Goal: Task Accomplishment & Management: Manage account settings

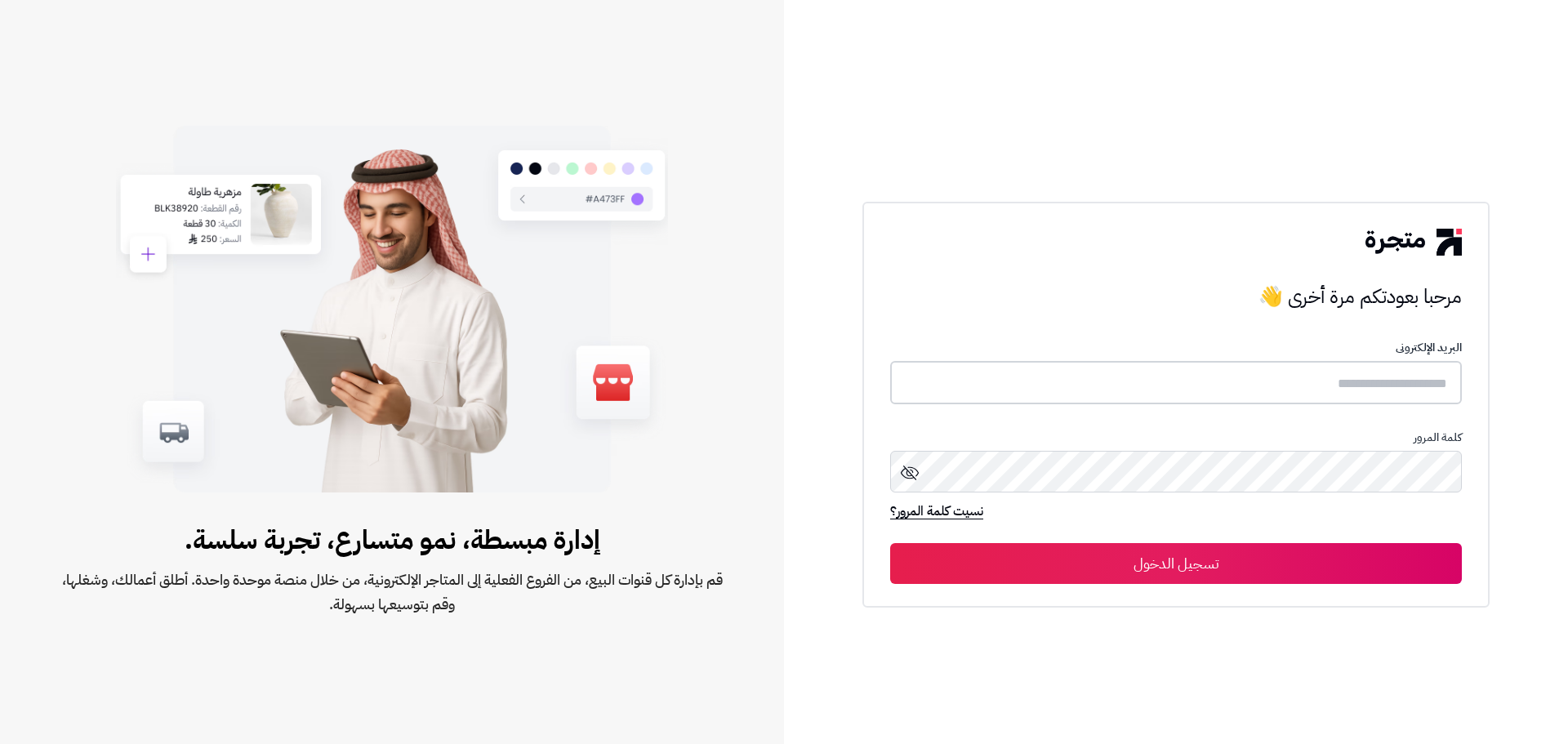
type input "**********"
click at [1160, 570] on button "تسجيل الدخول" at bounding box center [1176, 563] width 572 height 41
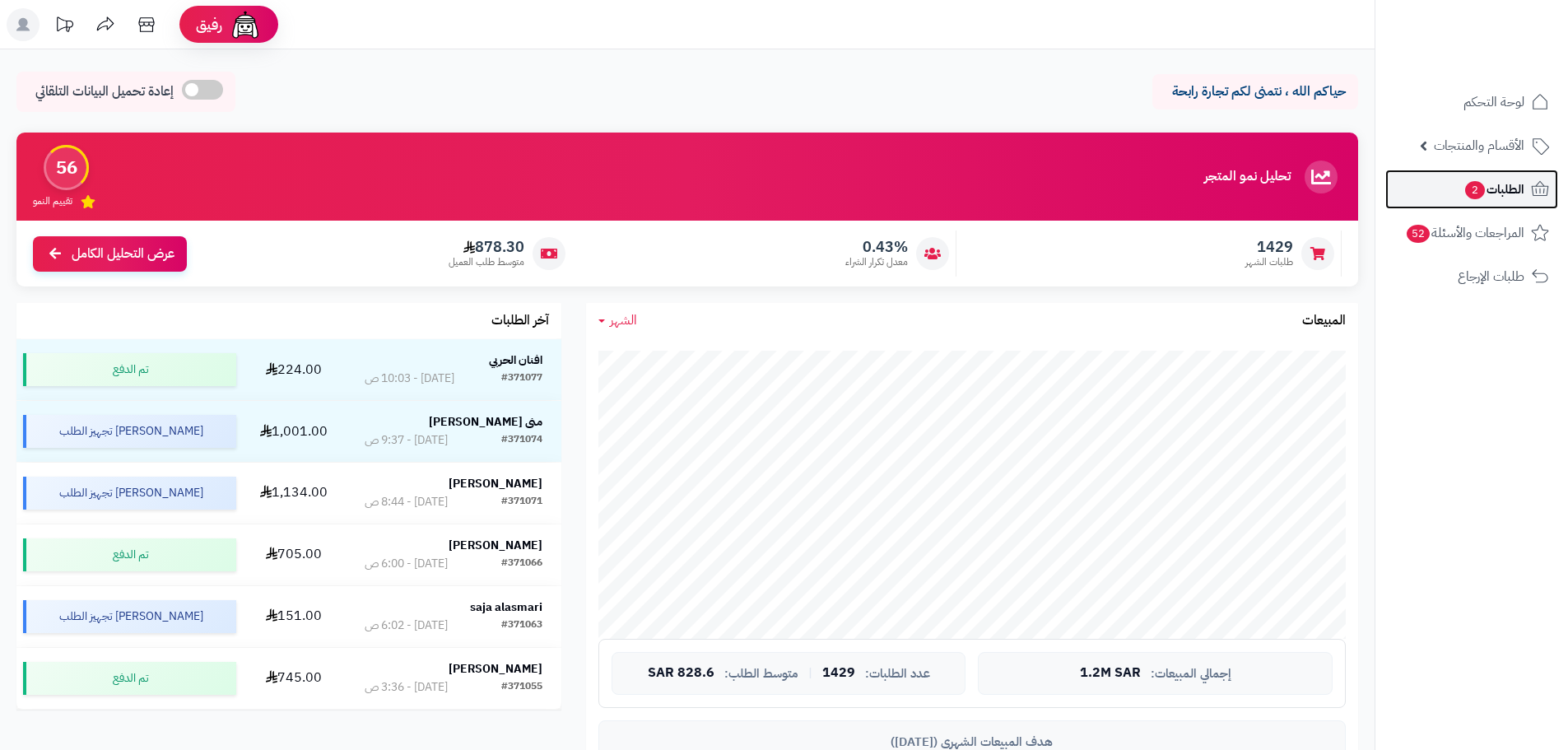
click at [1486, 192] on span "الطلبات 2" at bounding box center [1493, 189] width 61 height 23
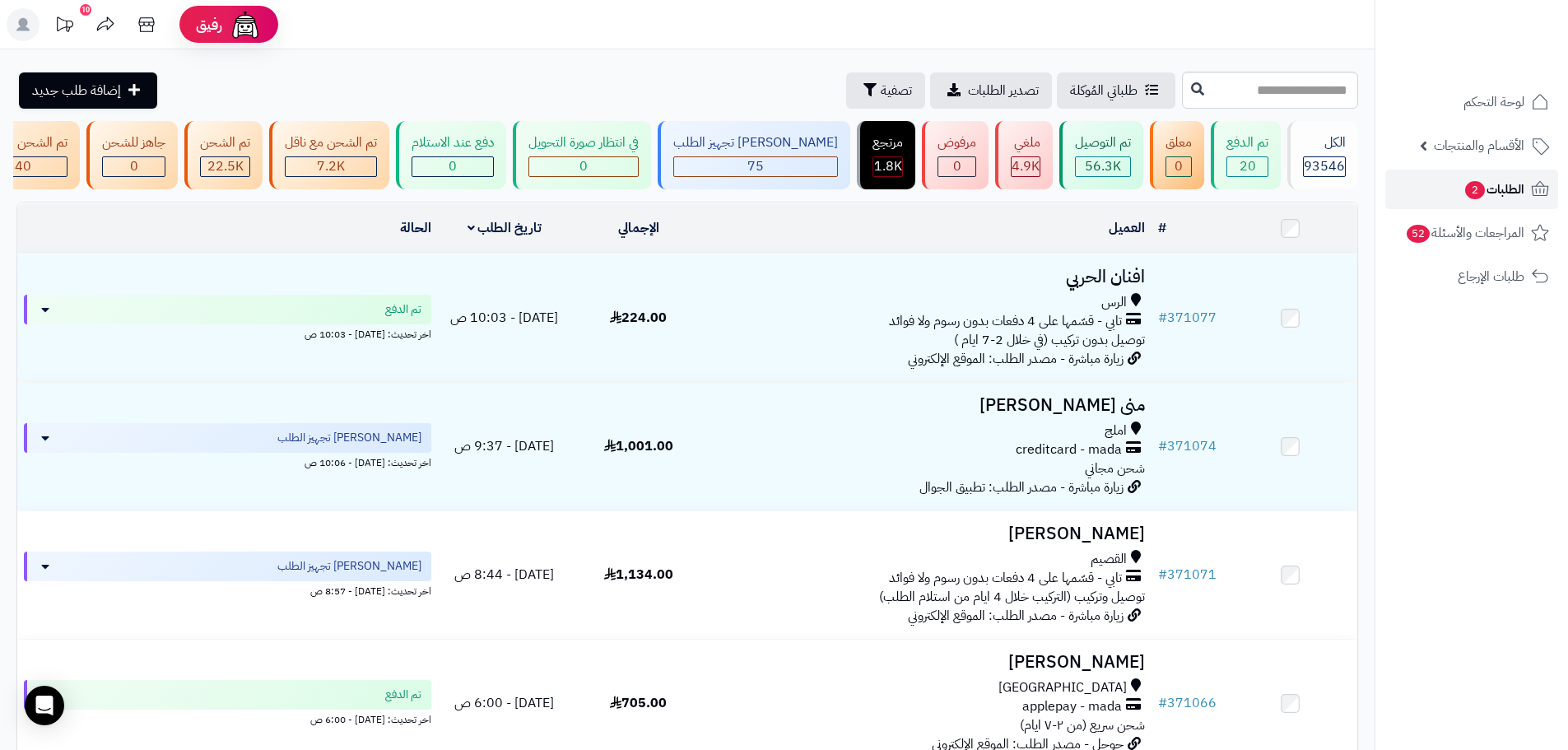
click at [1500, 192] on span "الطلبات 2" at bounding box center [1493, 189] width 61 height 23
click at [1513, 188] on span "الطلبات 2" at bounding box center [1493, 189] width 61 height 23
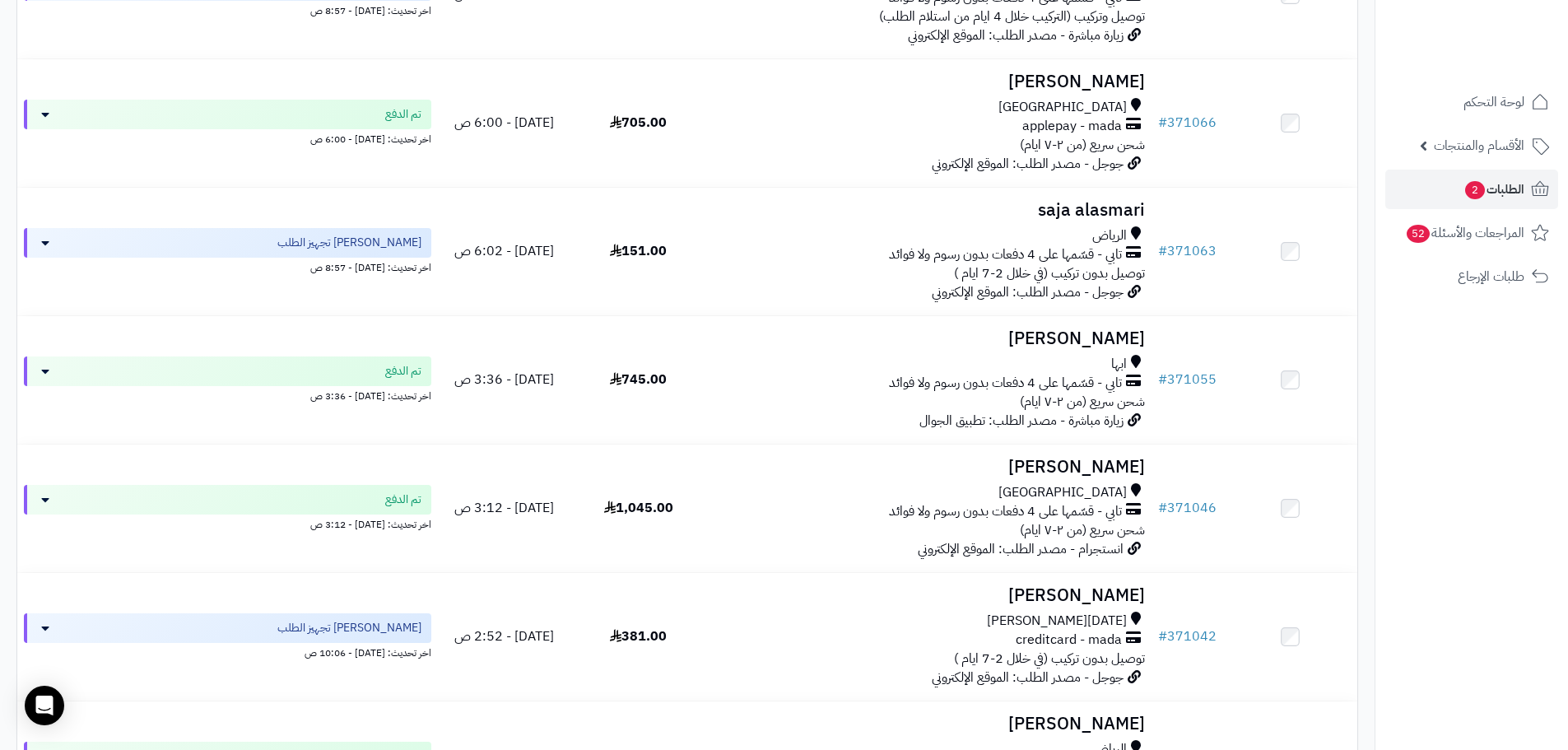
scroll to position [978, 0]
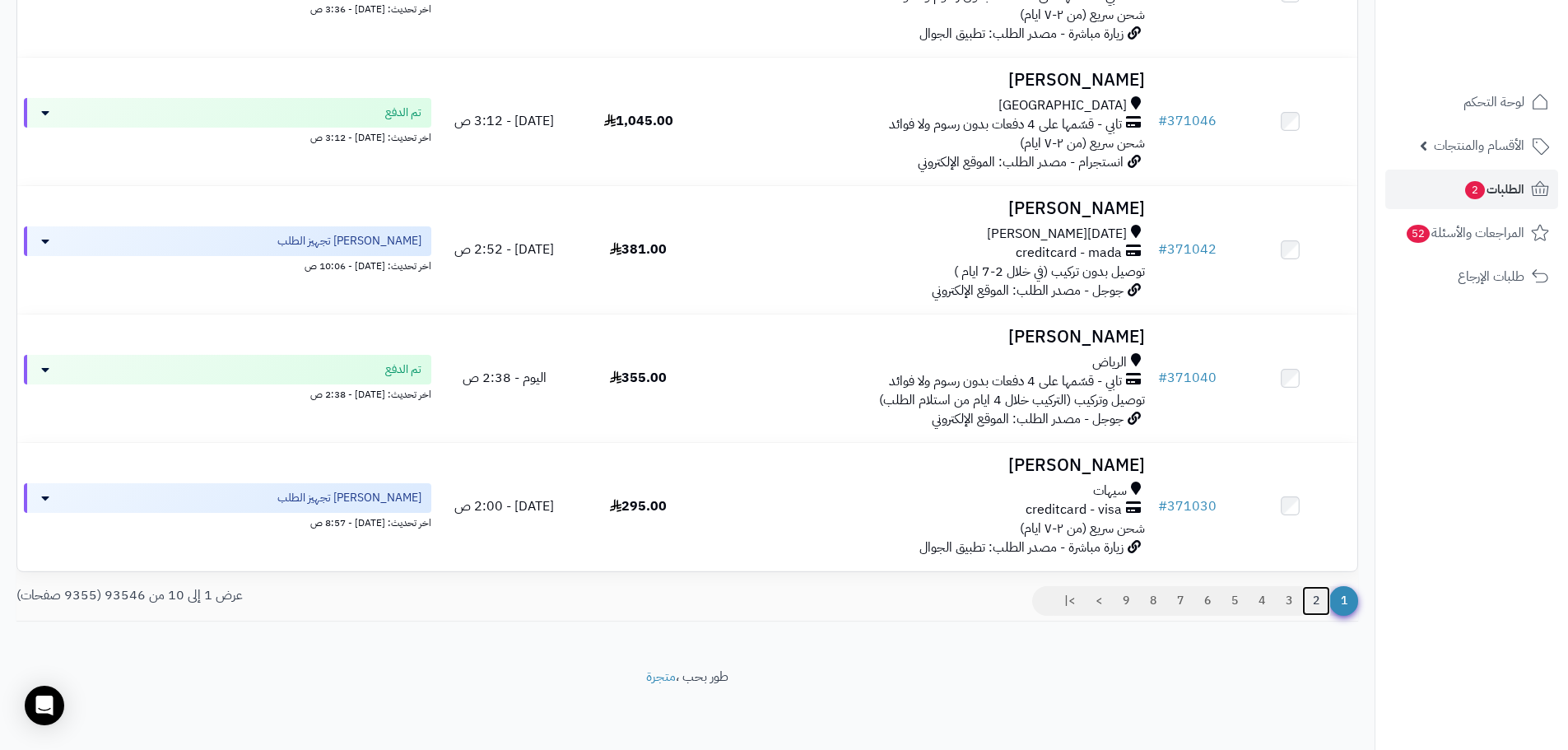
click at [1317, 601] on link "2" at bounding box center [1316, 602] width 28 height 30
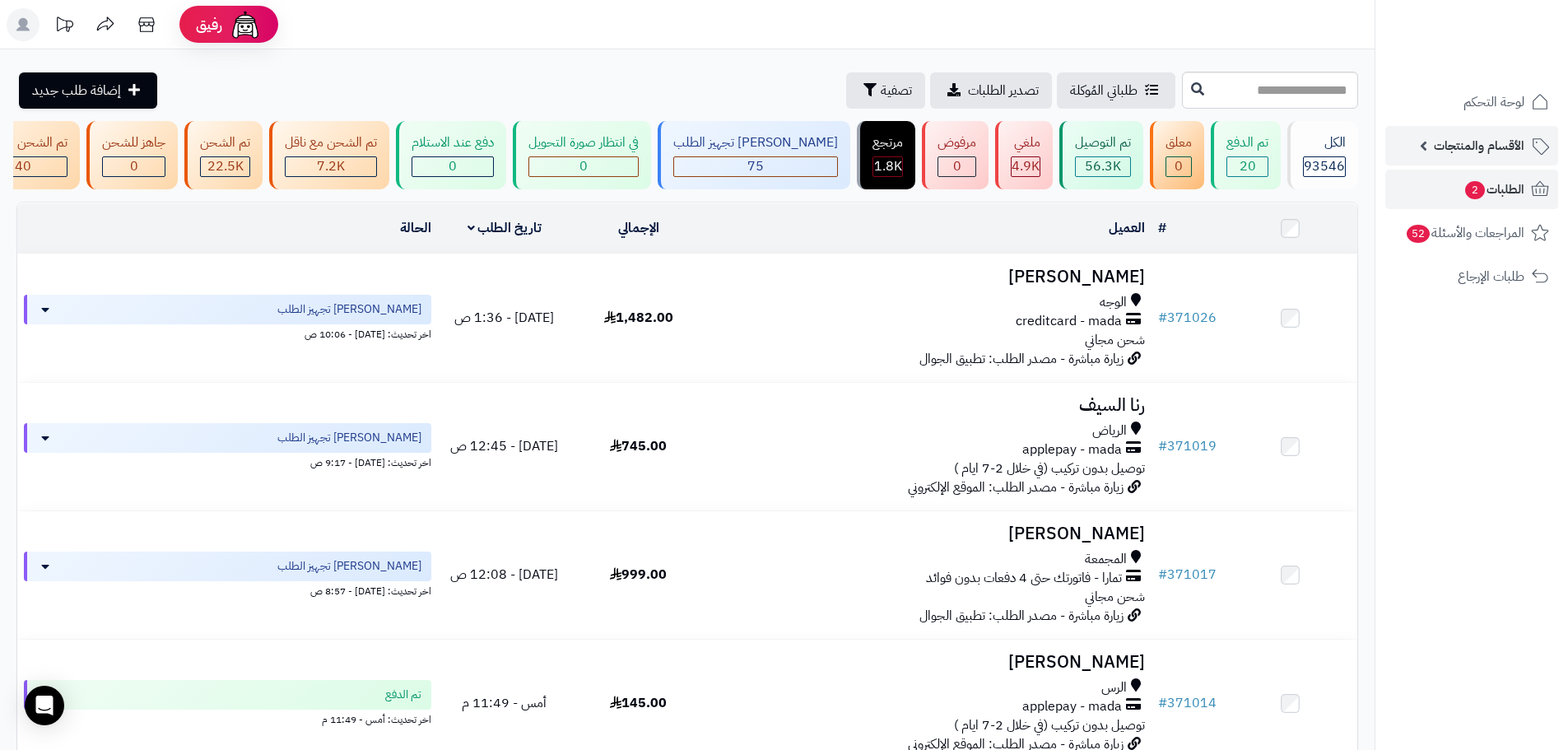
click at [1505, 152] on span "الأقسام والمنتجات" at bounding box center [1479, 146] width 90 height 23
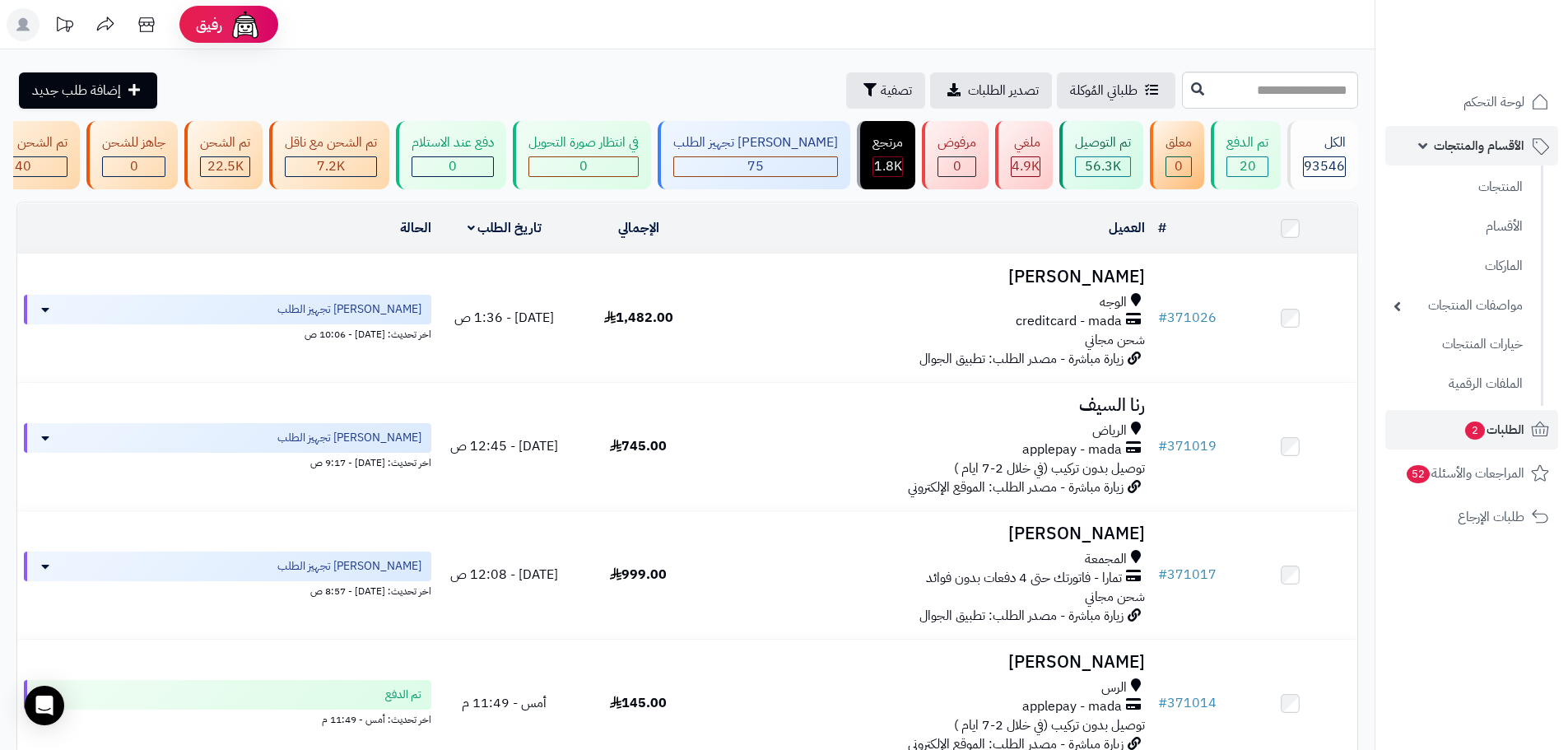
click at [1504, 135] on span "الأقسام والمنتجات" at bounding box center [1479, 146] width 90 height 23
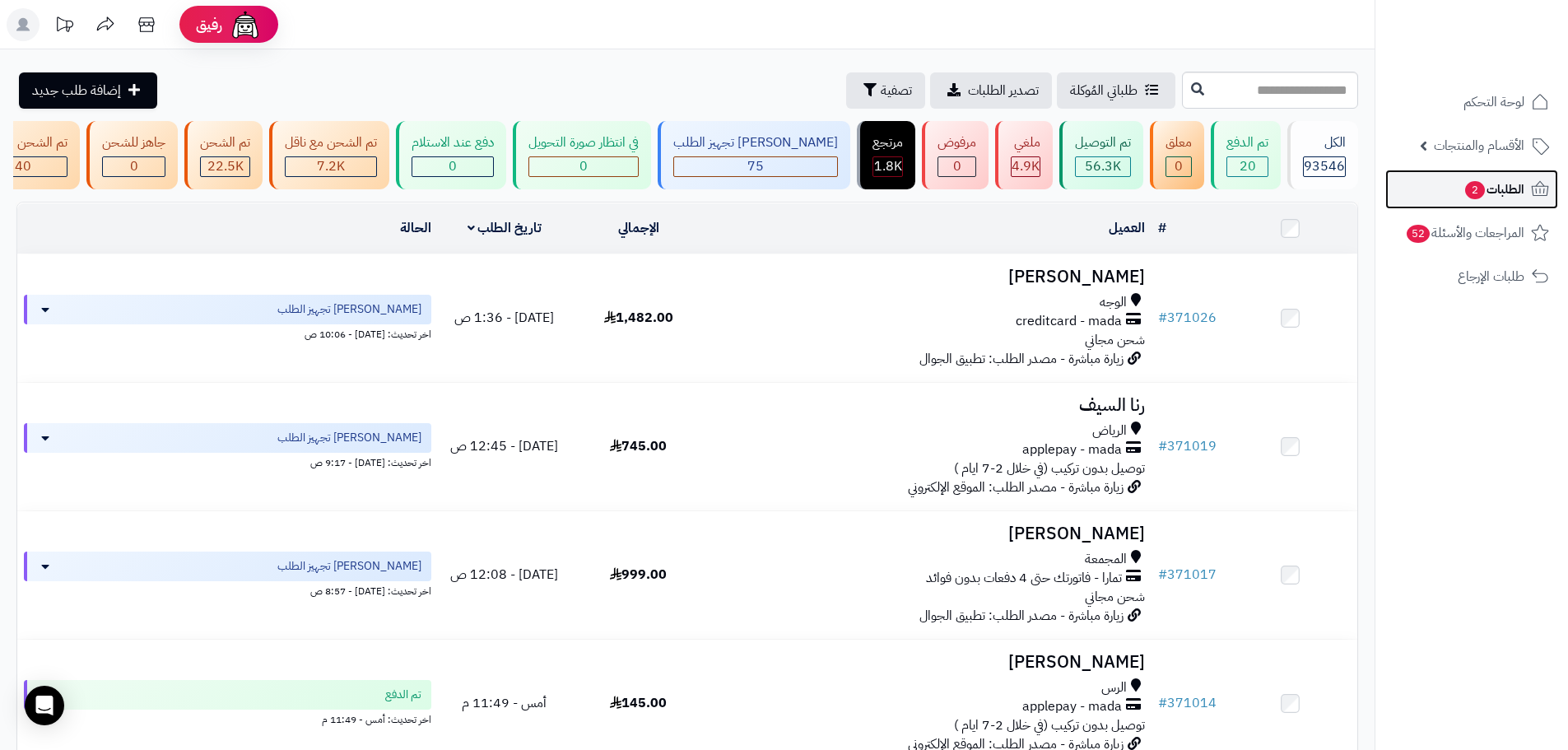
click at [1501, 193] on span "الطلبات 2" at bounding box center [1493, 189] width 61 height 23
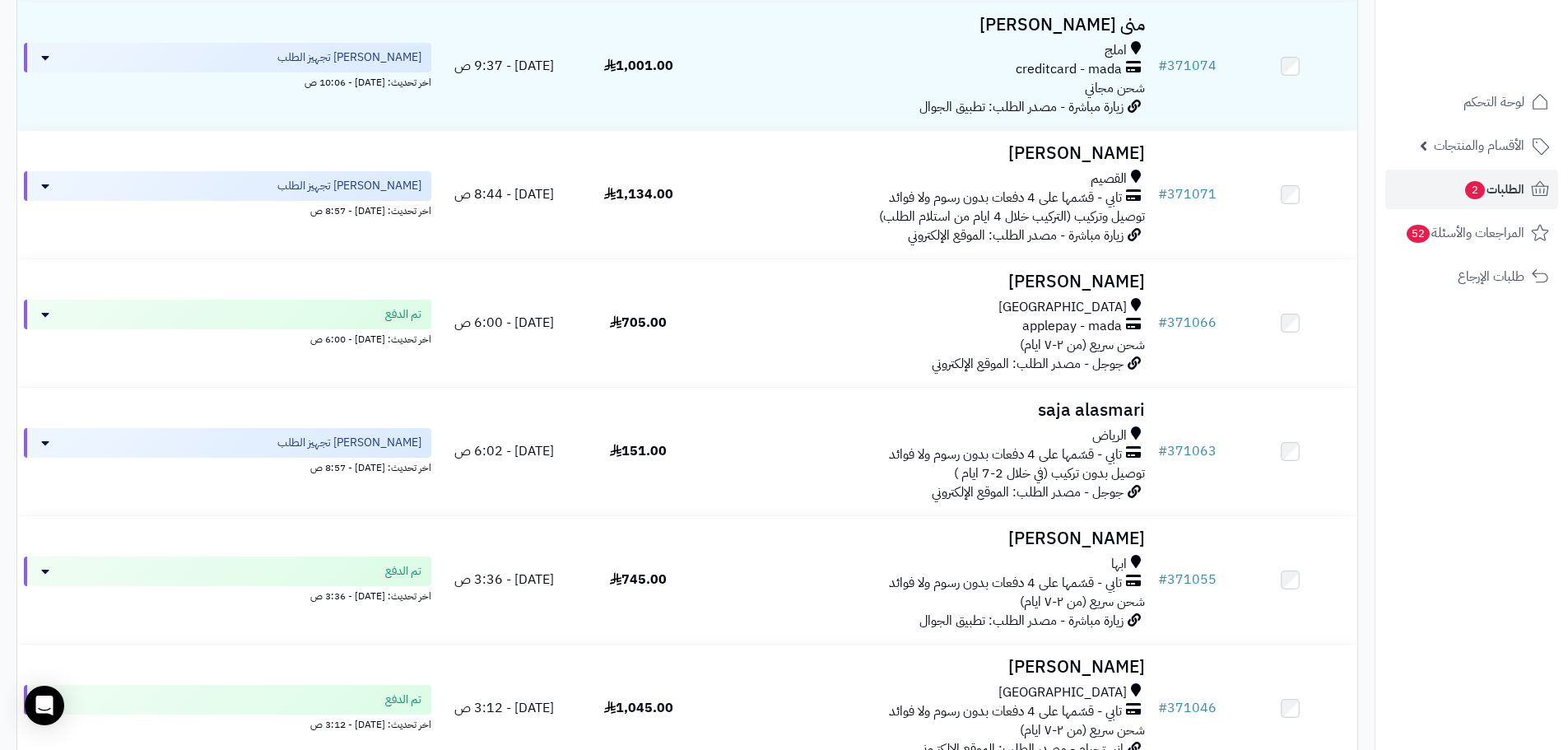
scroll to position [978, 0]
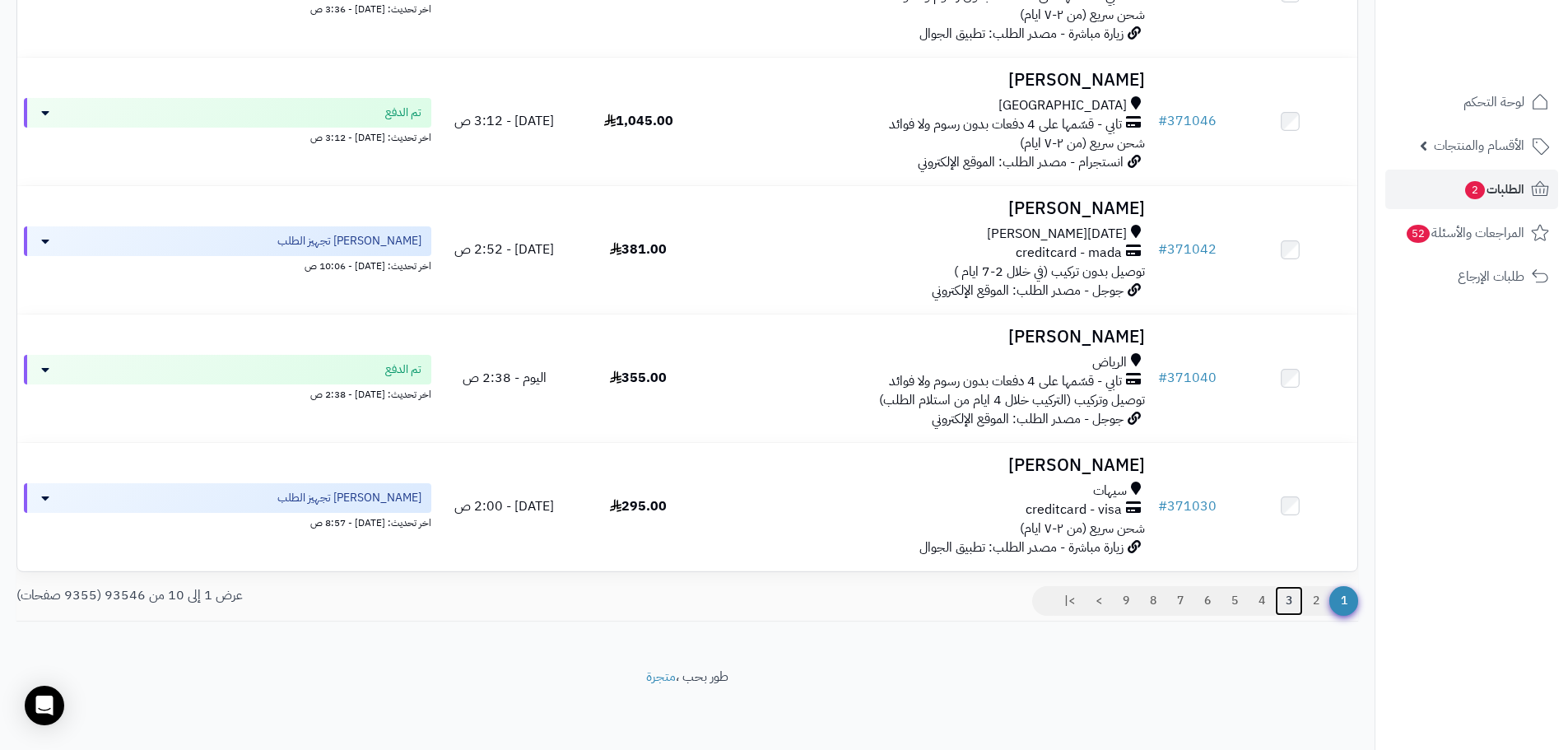
click at [1295, 598] on link "3" at bounding box center [1289, 602] width 28 height 30
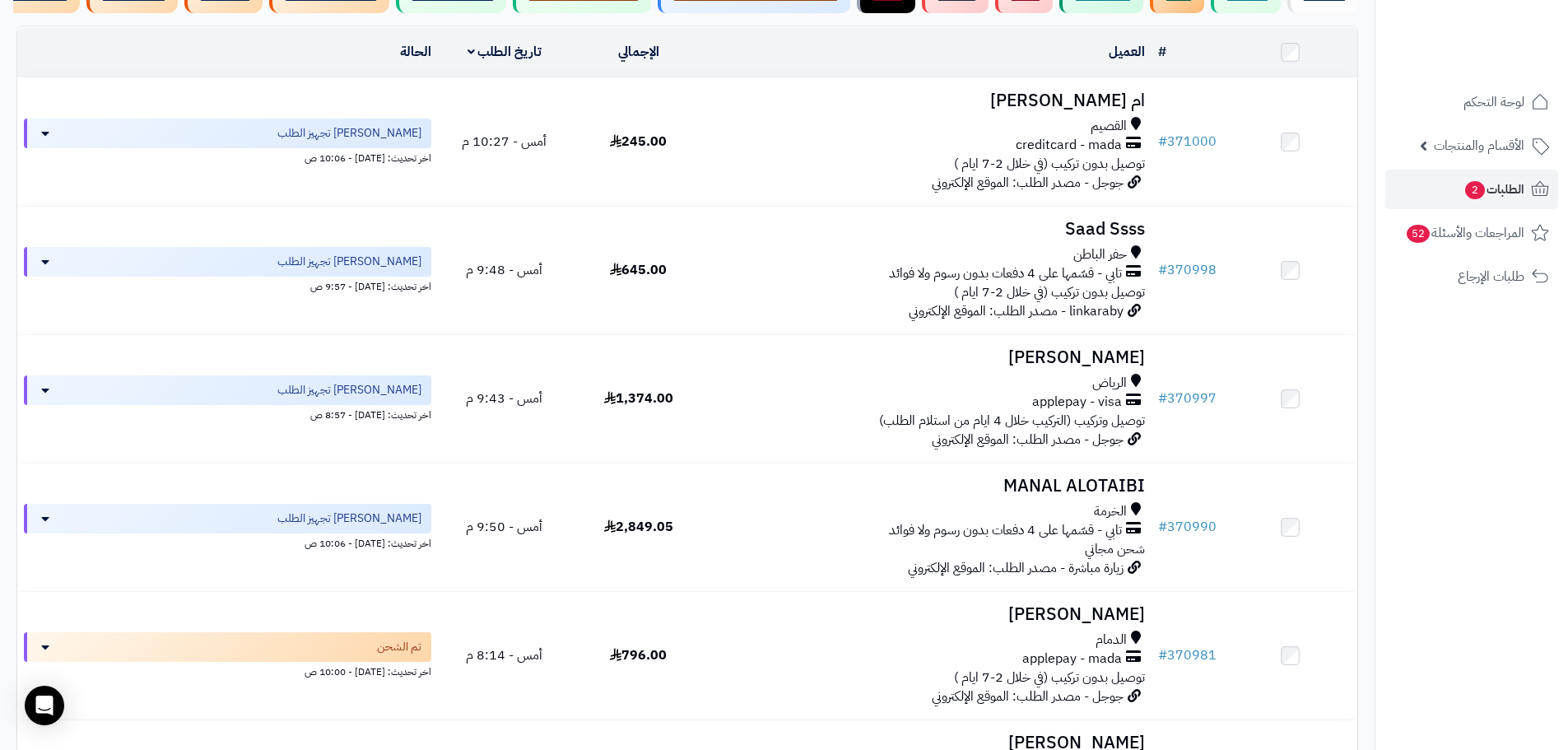
scroll to position [404, 0]
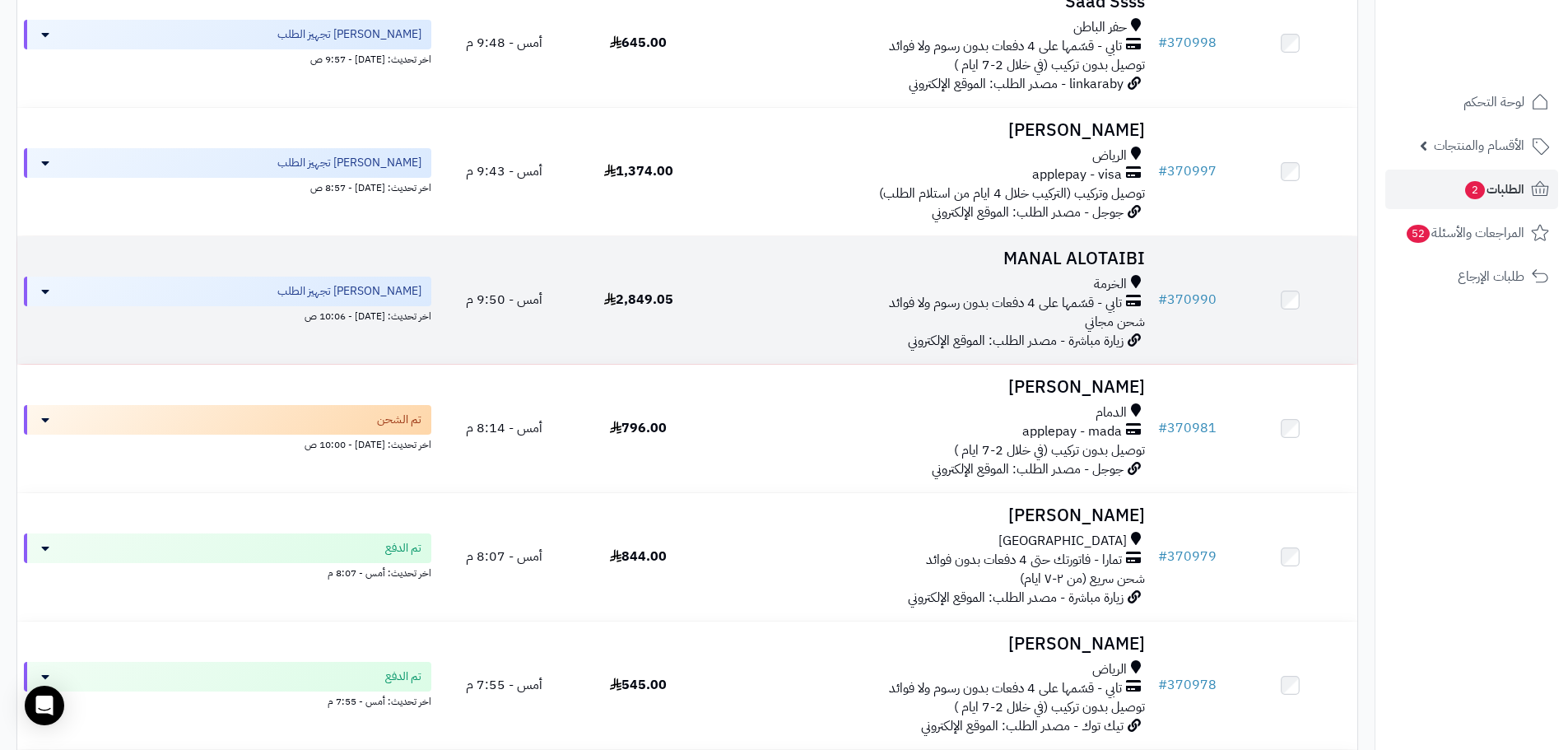
click at [1213, 345] on td "# 370990" at bounding box center [1187, 299] width 72 height 128
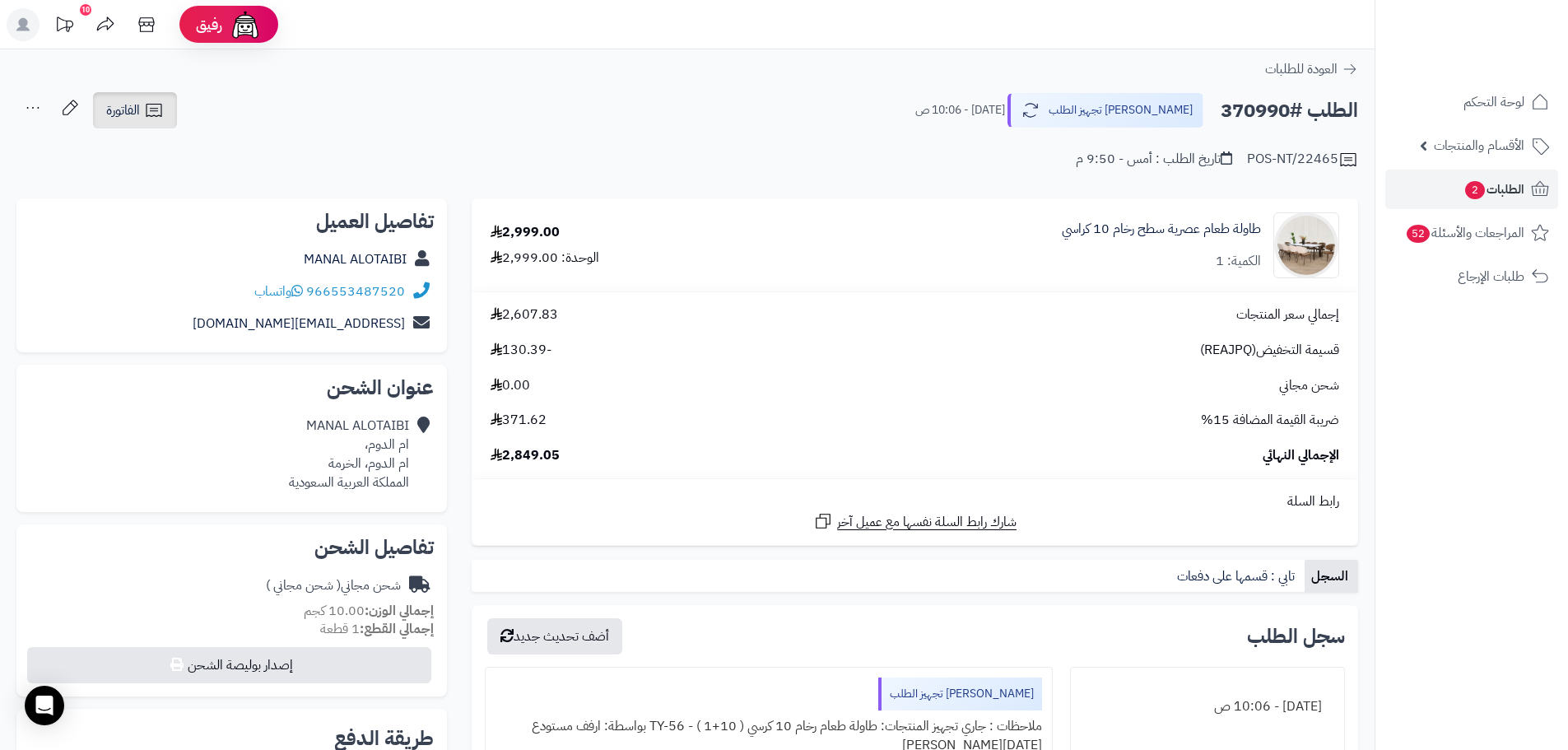
click at [131, 118] on span "الفاتورة" at bounding box center [123, 110] width 34 height 20
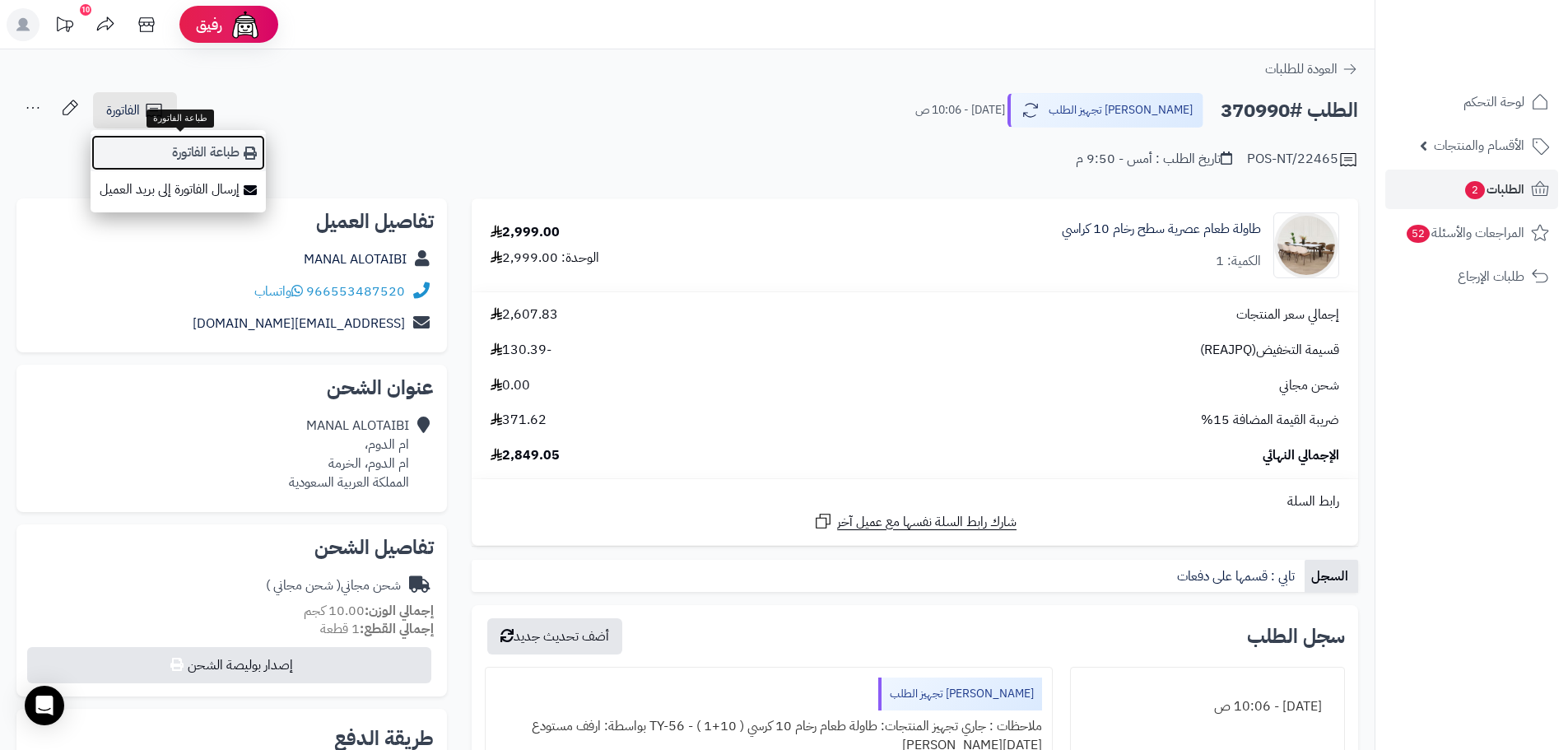
click at [210, 160] on link "طباعة الفاتورة" at bounding box center [178, 153] width 175 height 37
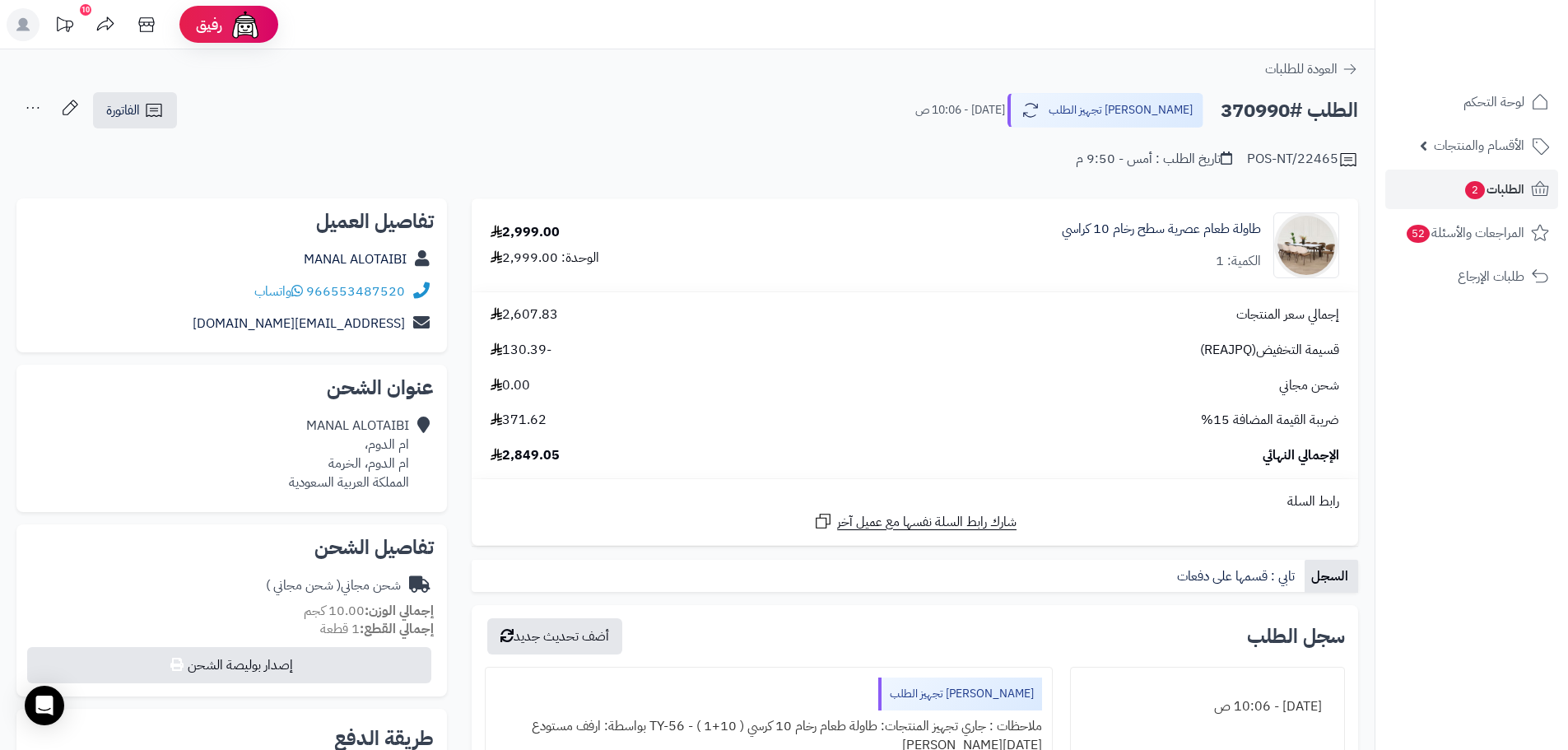
click at [1255, 107] on h2 "الطلب #370990" at bounding box center [1288, 111] width 137 height 34
copy h2 "370990"
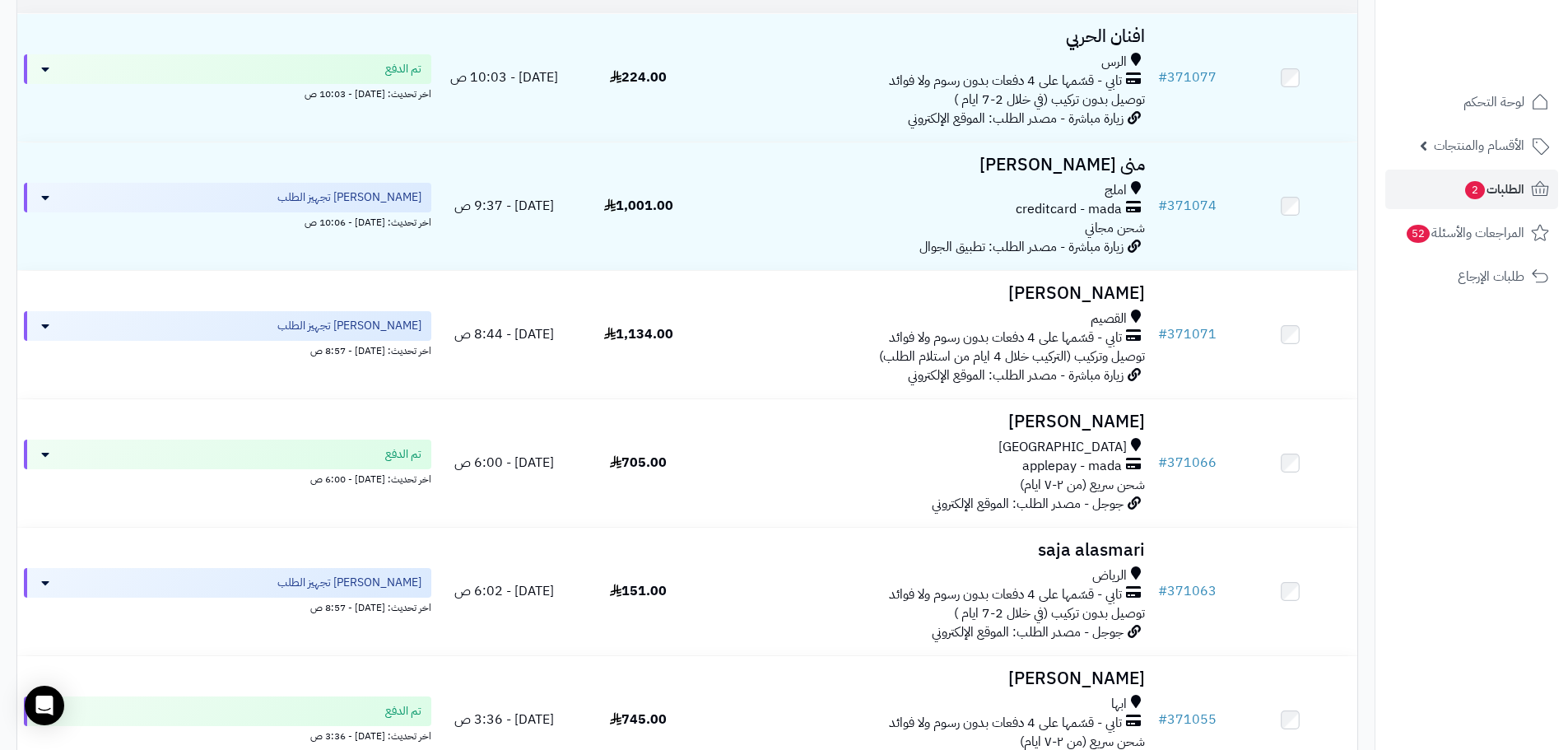
scroll to position [329, 0]
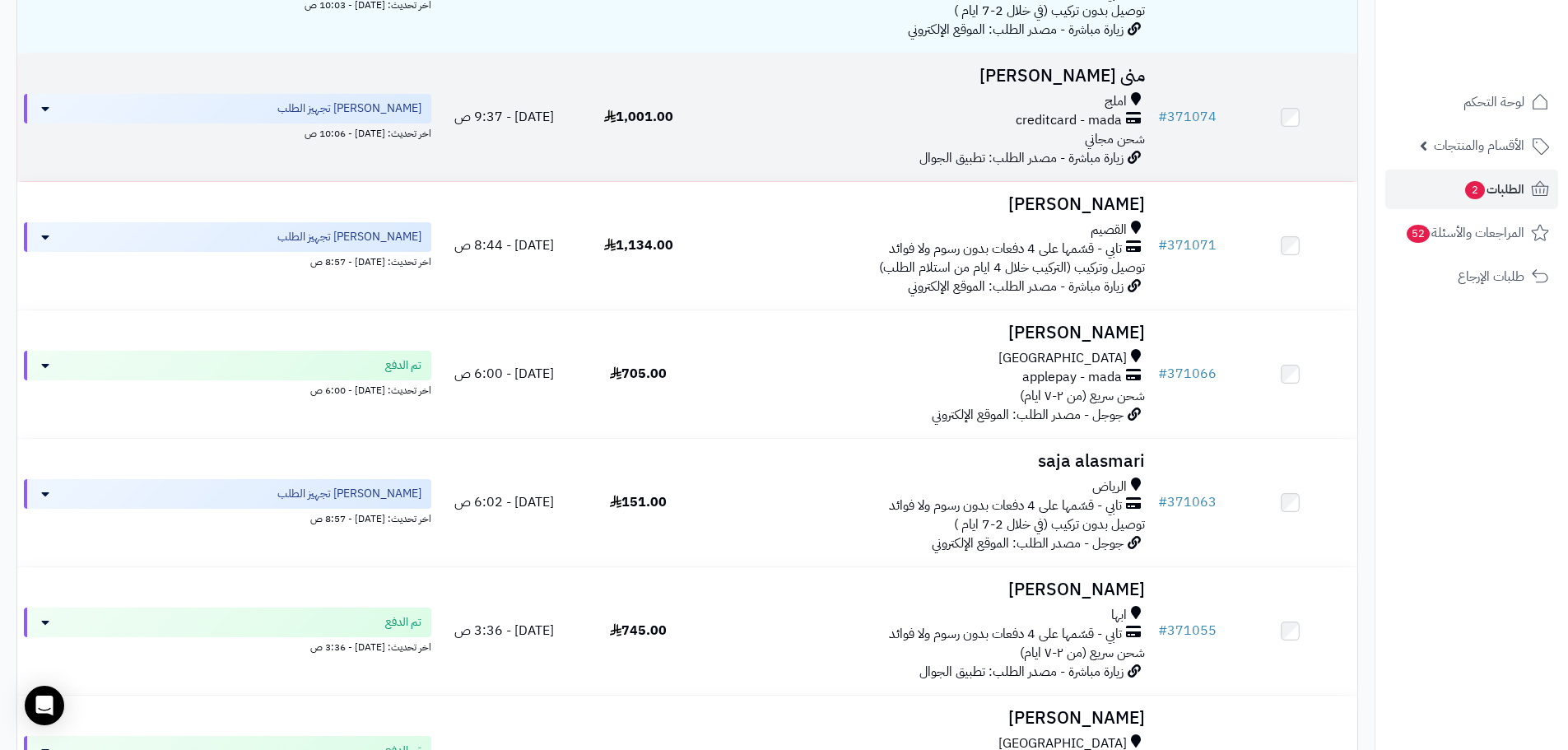
click at [703, 146] on td "1,001.00" at bounding box center [639, 117] width 134 height 128
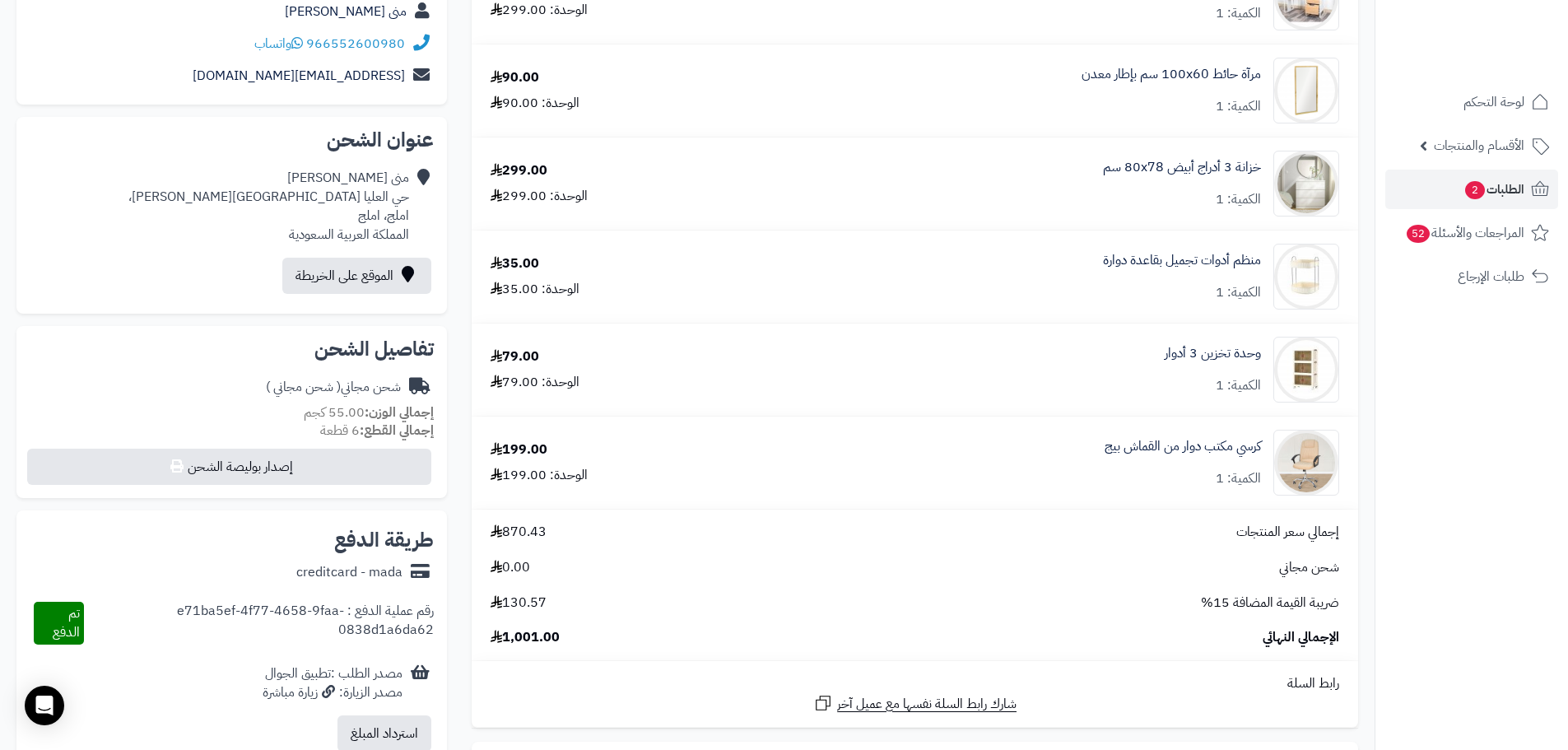
scroll to position [247, 0]
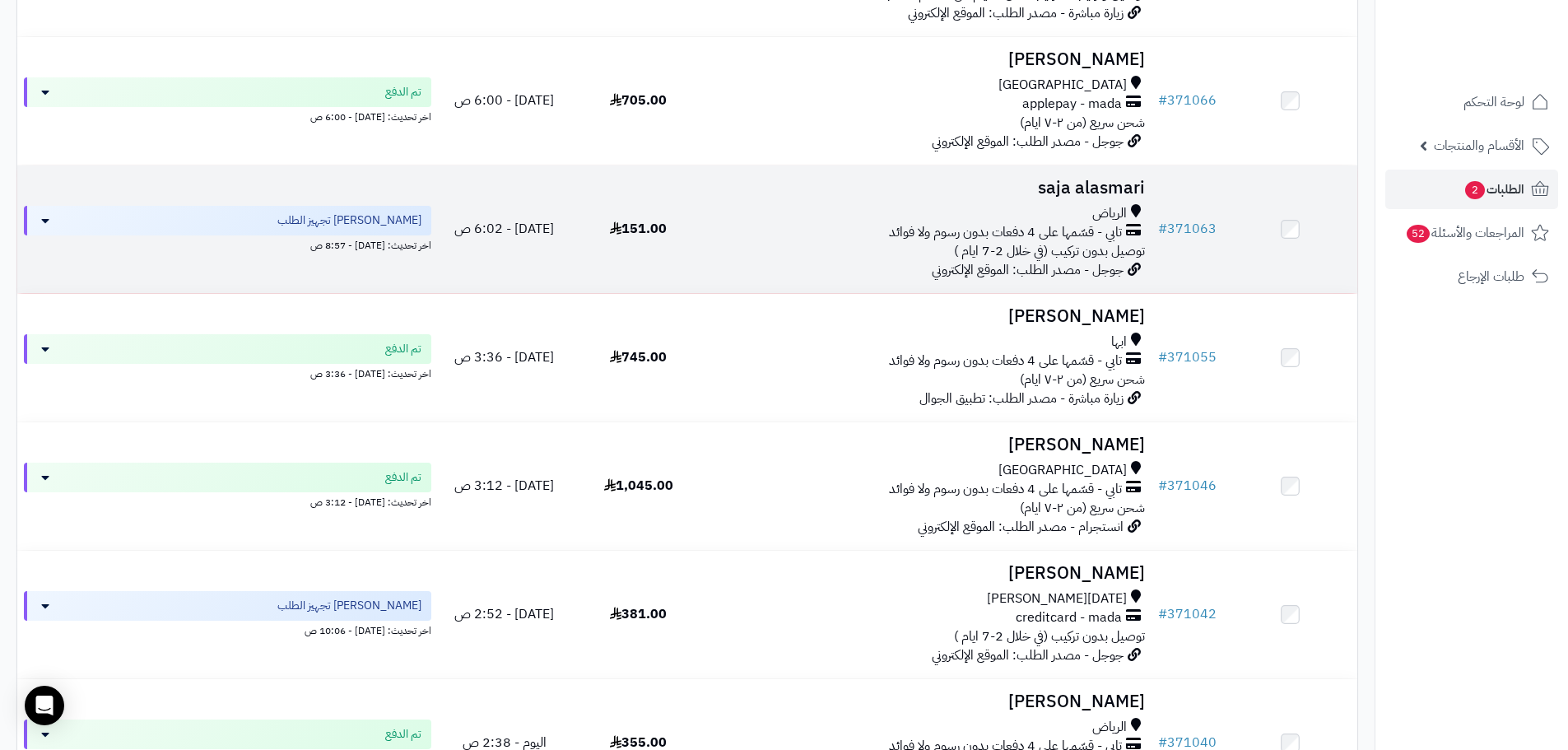
scroll to position [709, 0]
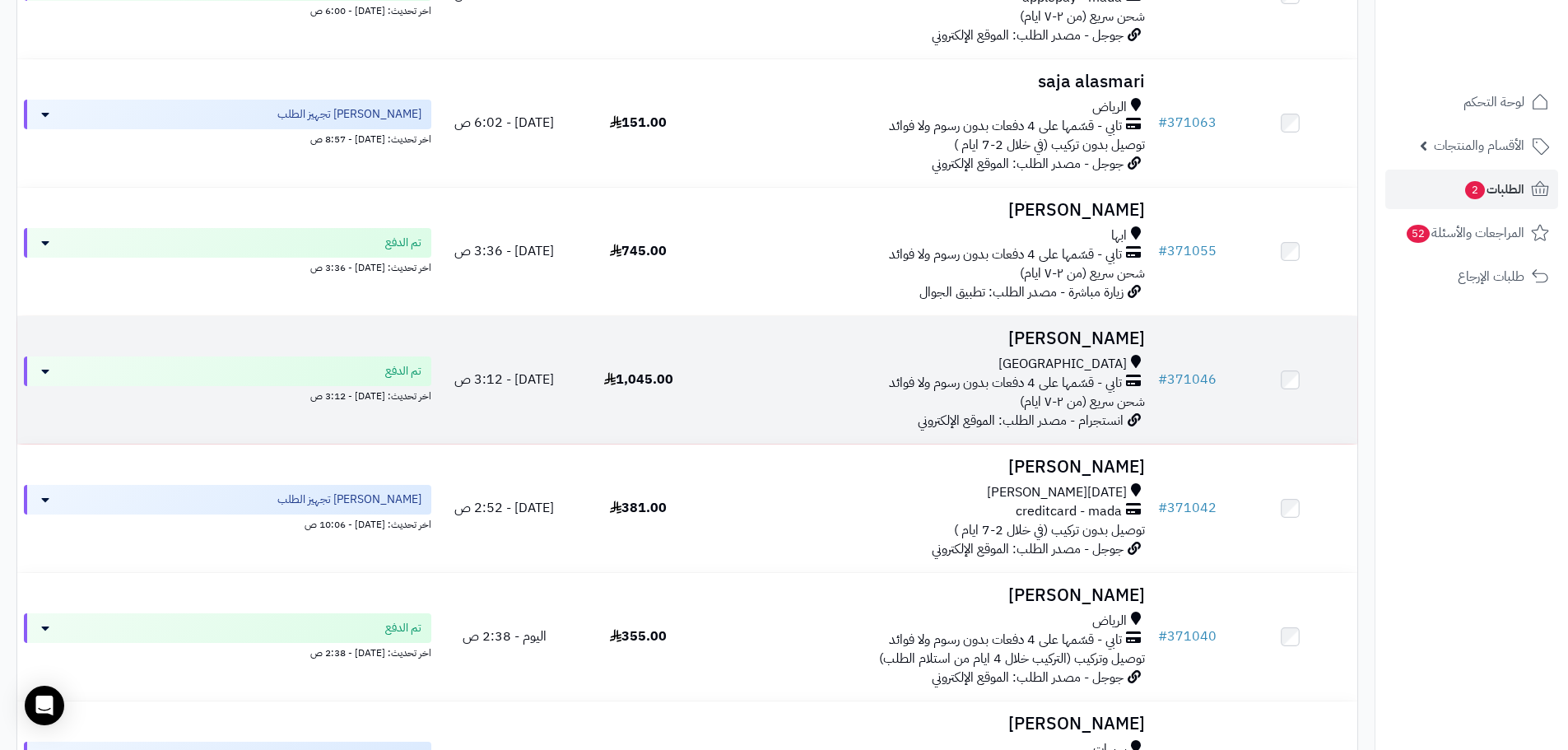
click at [728, 386] on div "تابي - قسّمها على 4 دفعات بدون رسوم ولا فوائد" at bounding box center [928, 383] width 433 height 19
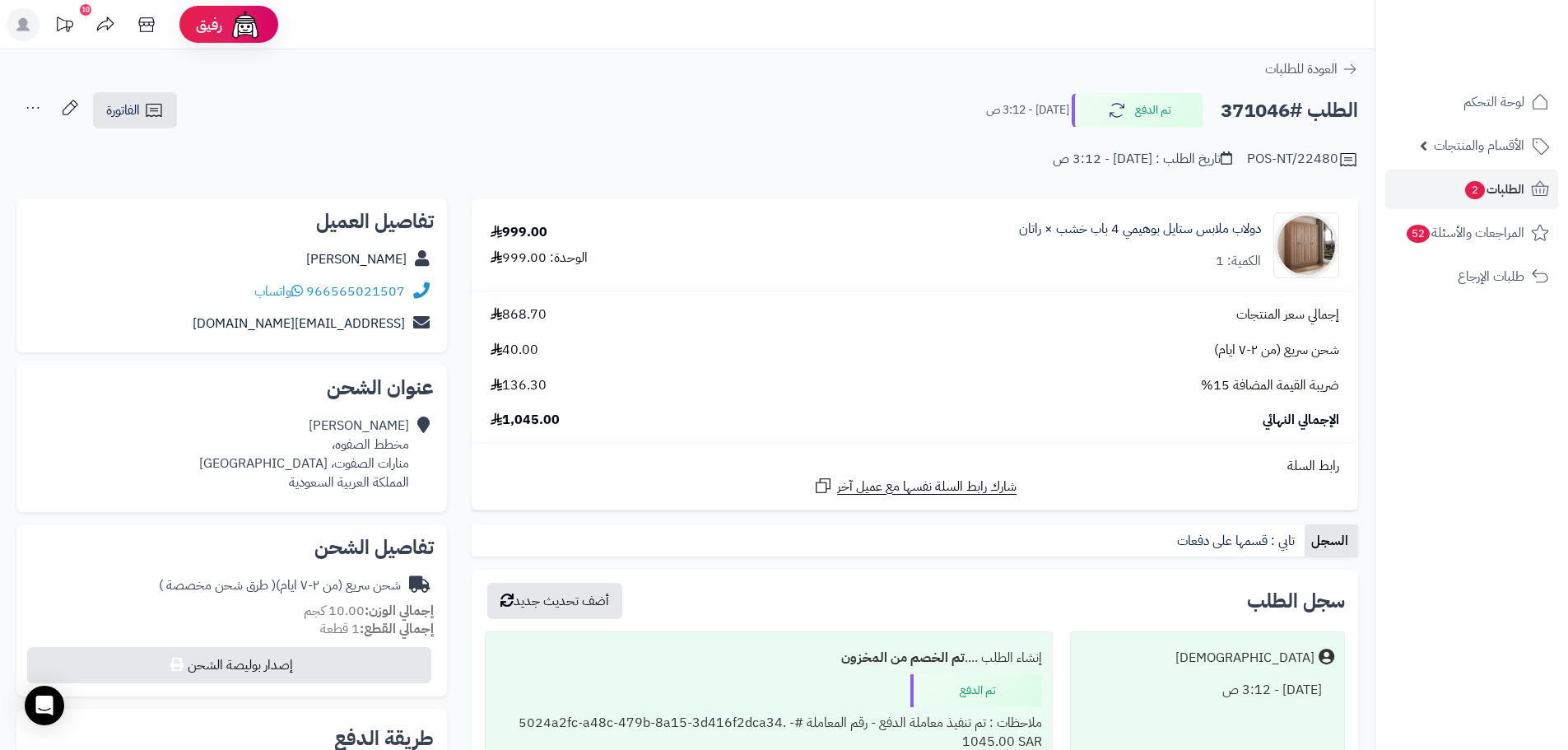
click at [1234, 113] on h2 "الطلب #371046" at bounding box center [1288, 111] width 137 height 34
copy h2 "371046"
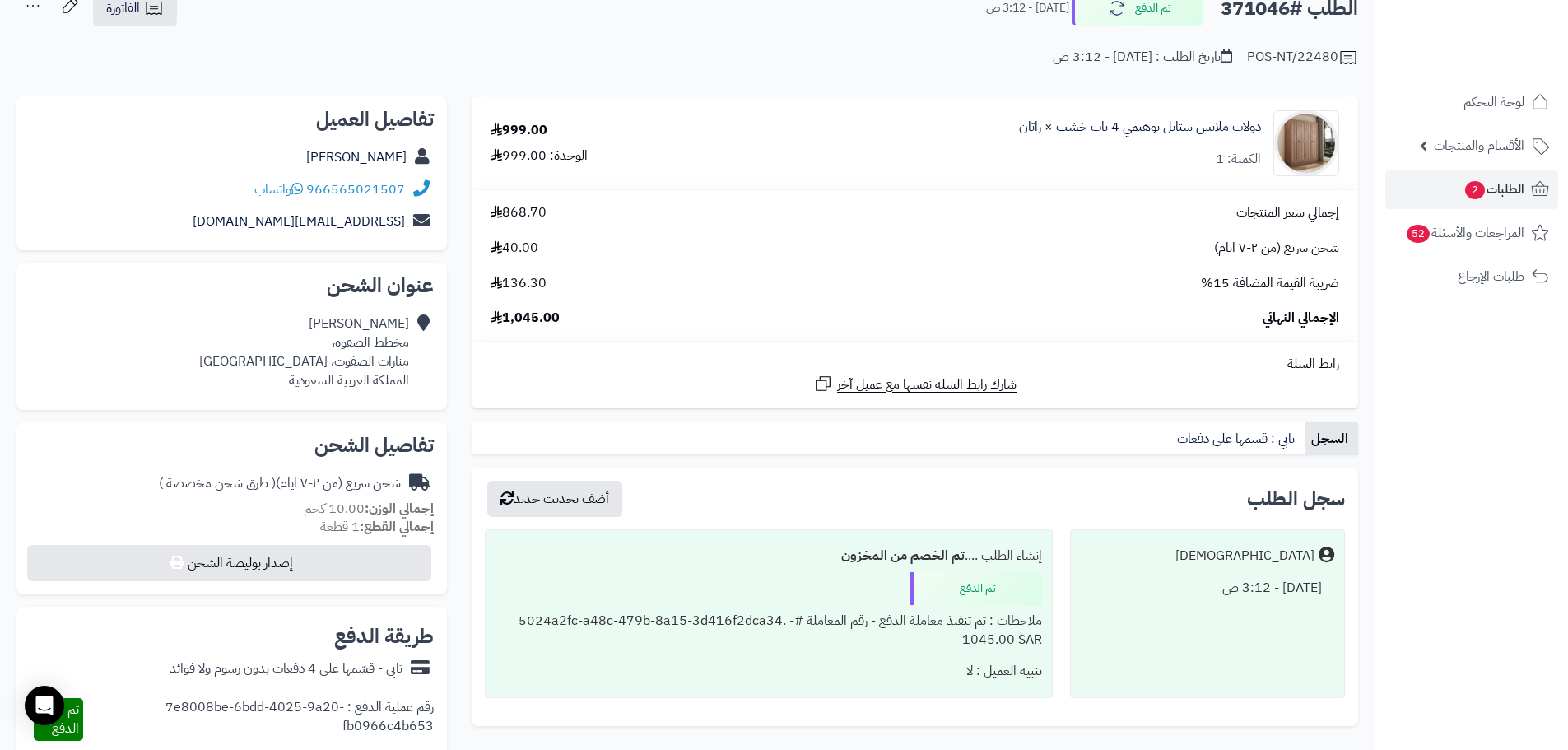
scroll to position [107, 0]
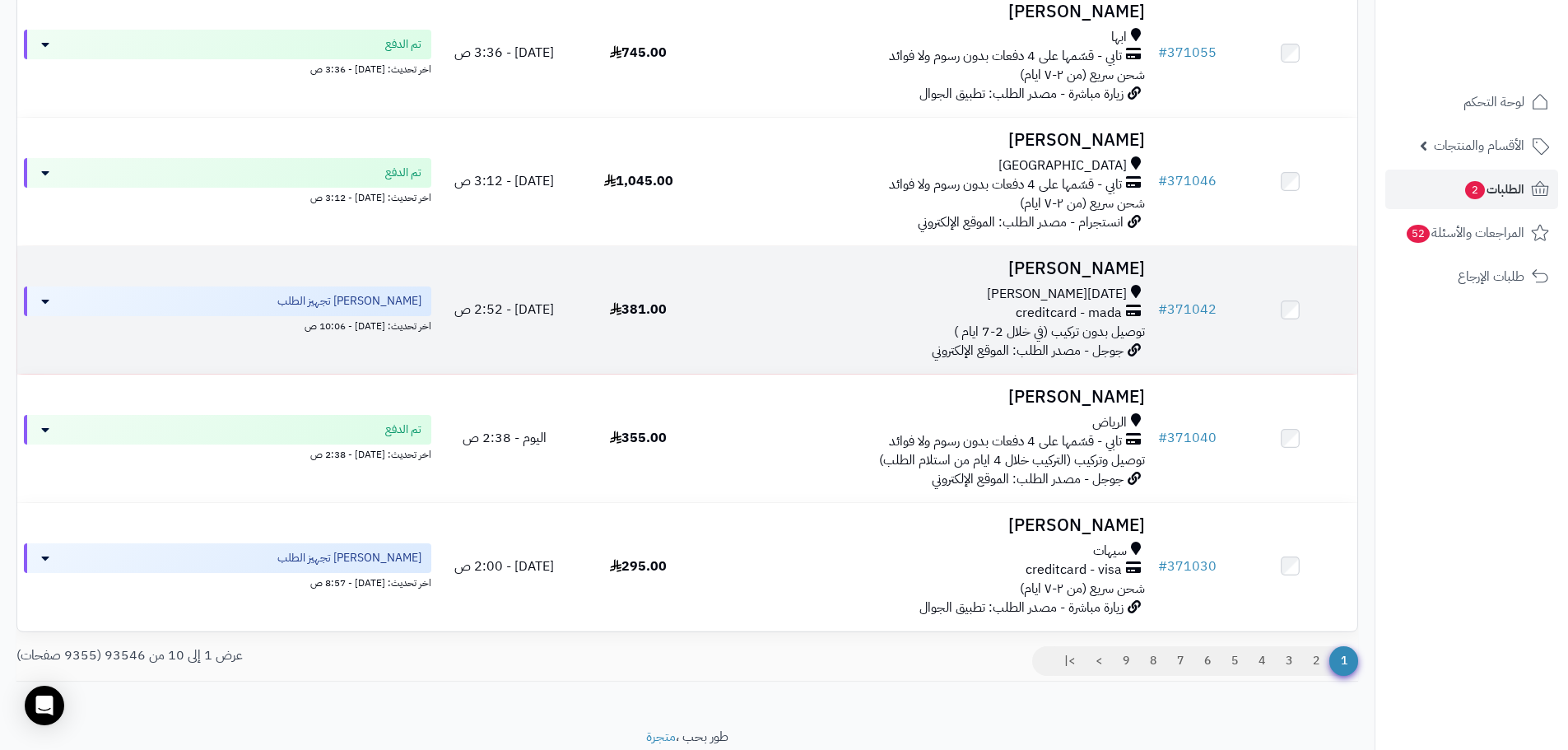
scroll to position [978, 0]
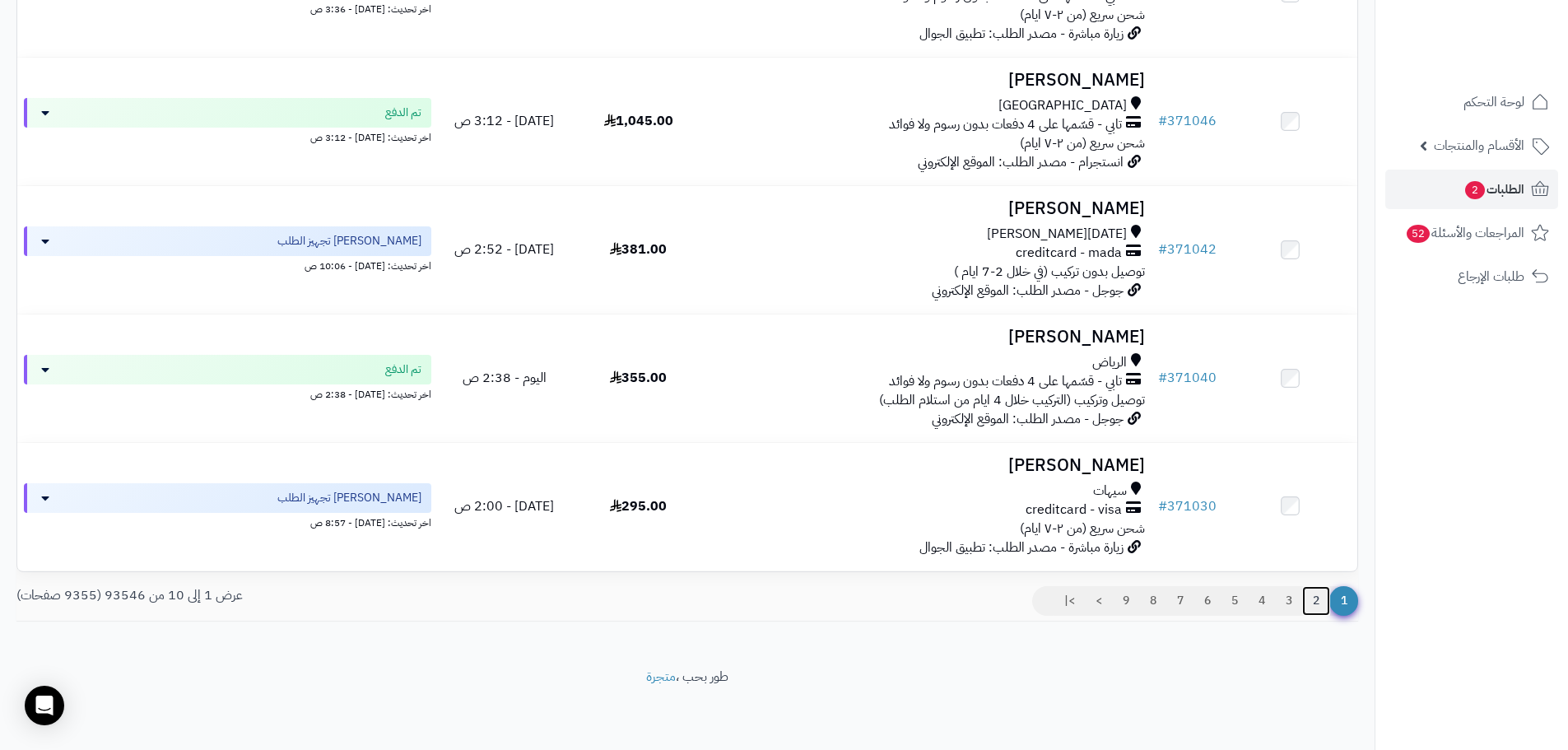
click at [1318, 596] on link "2" at bounding box center [1316, 602] width 28 height 30
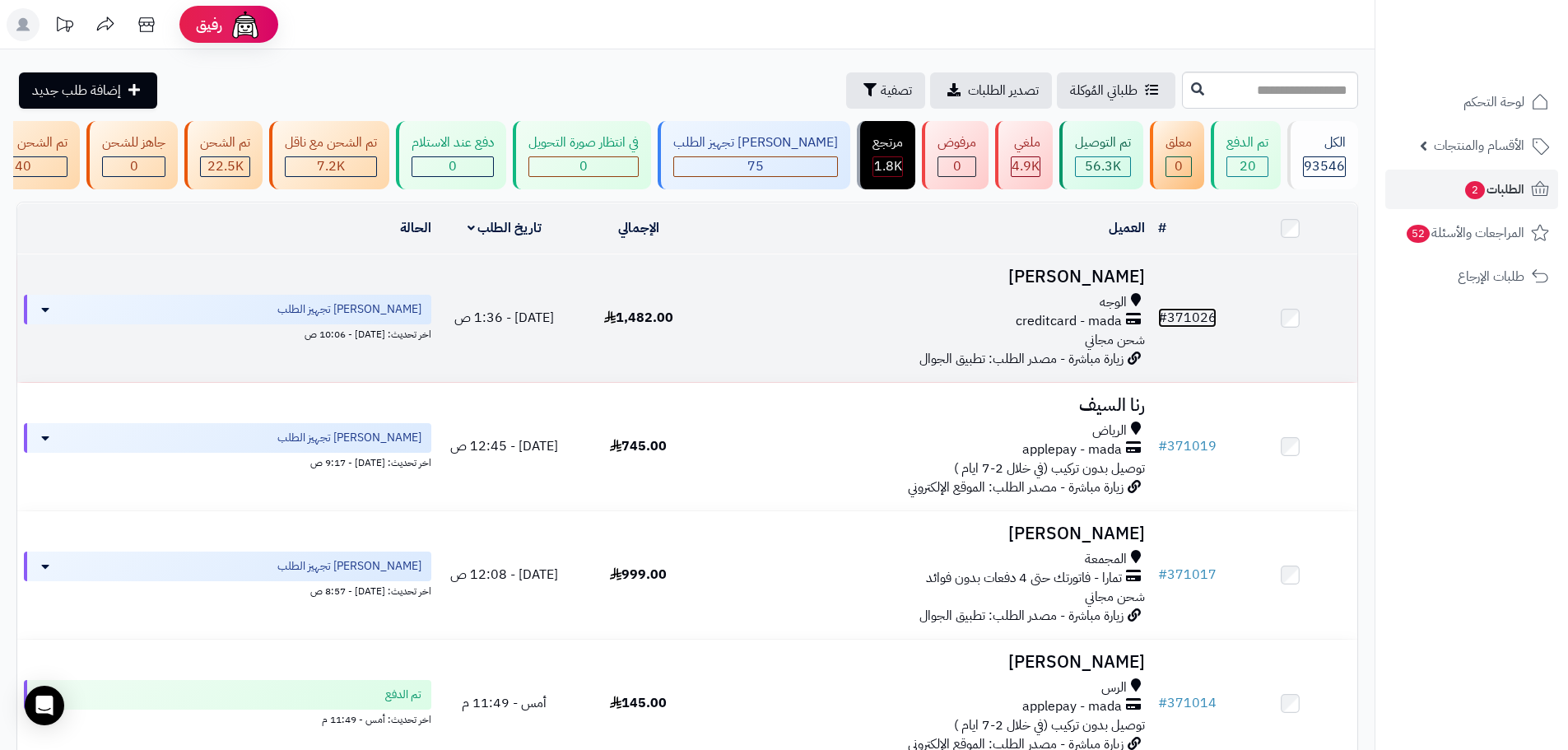
click at [1195, 327] on link "# 371026" at bounding box center [1187, 317] width 59 height 20
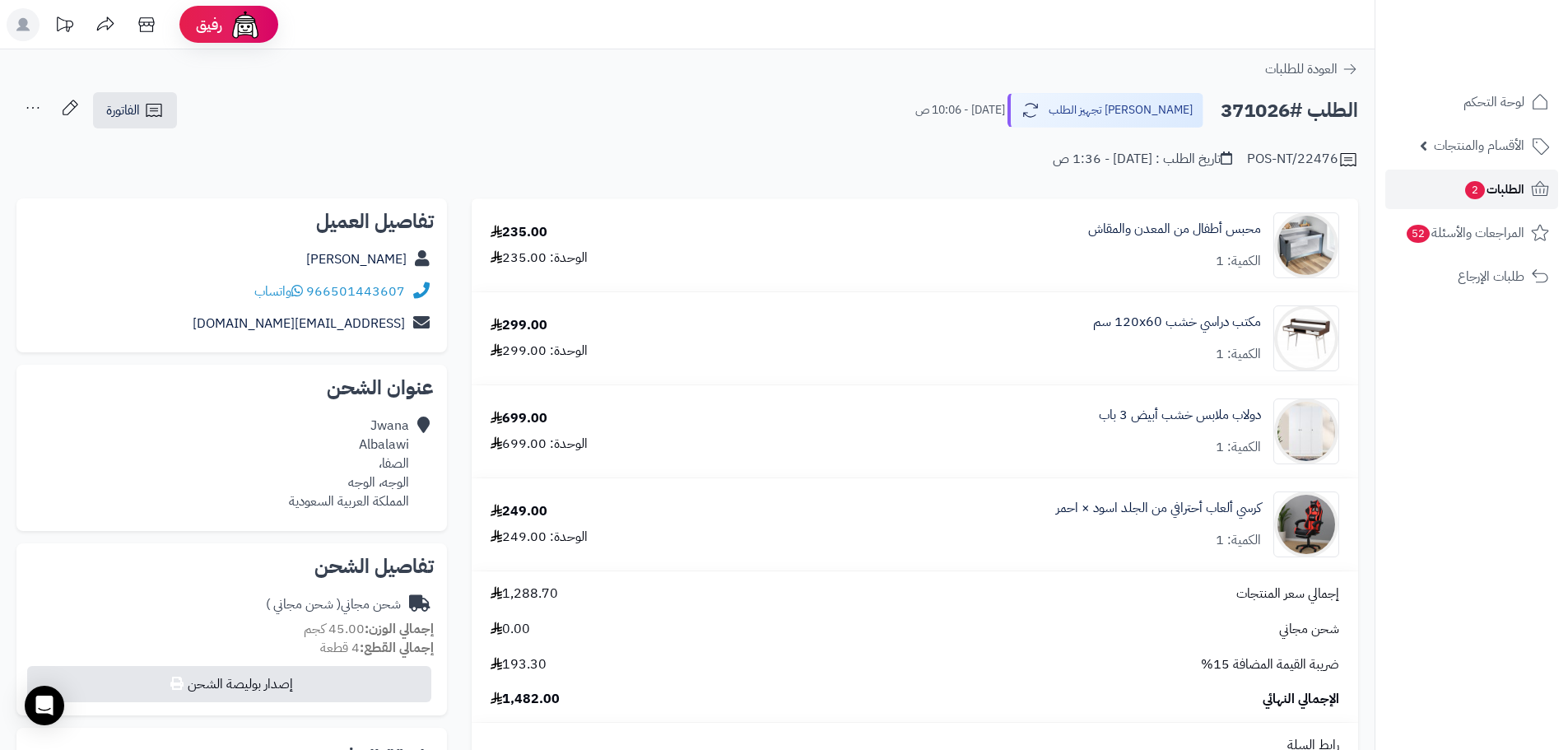
click at [1499, 191] on span "الطلبات 2" at bounding box center [1493, 189] width 61 height 23
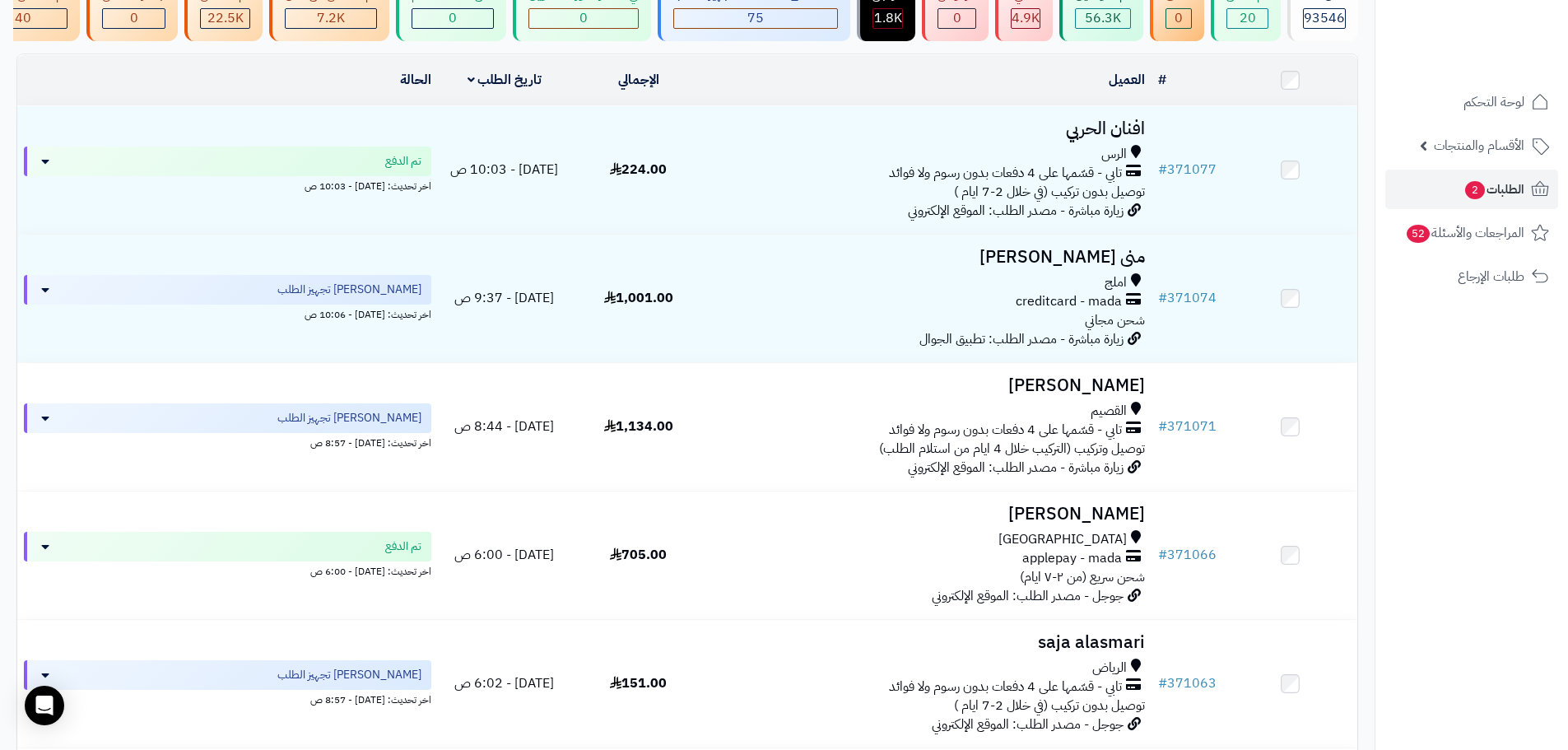
scroll to position [978, 0]
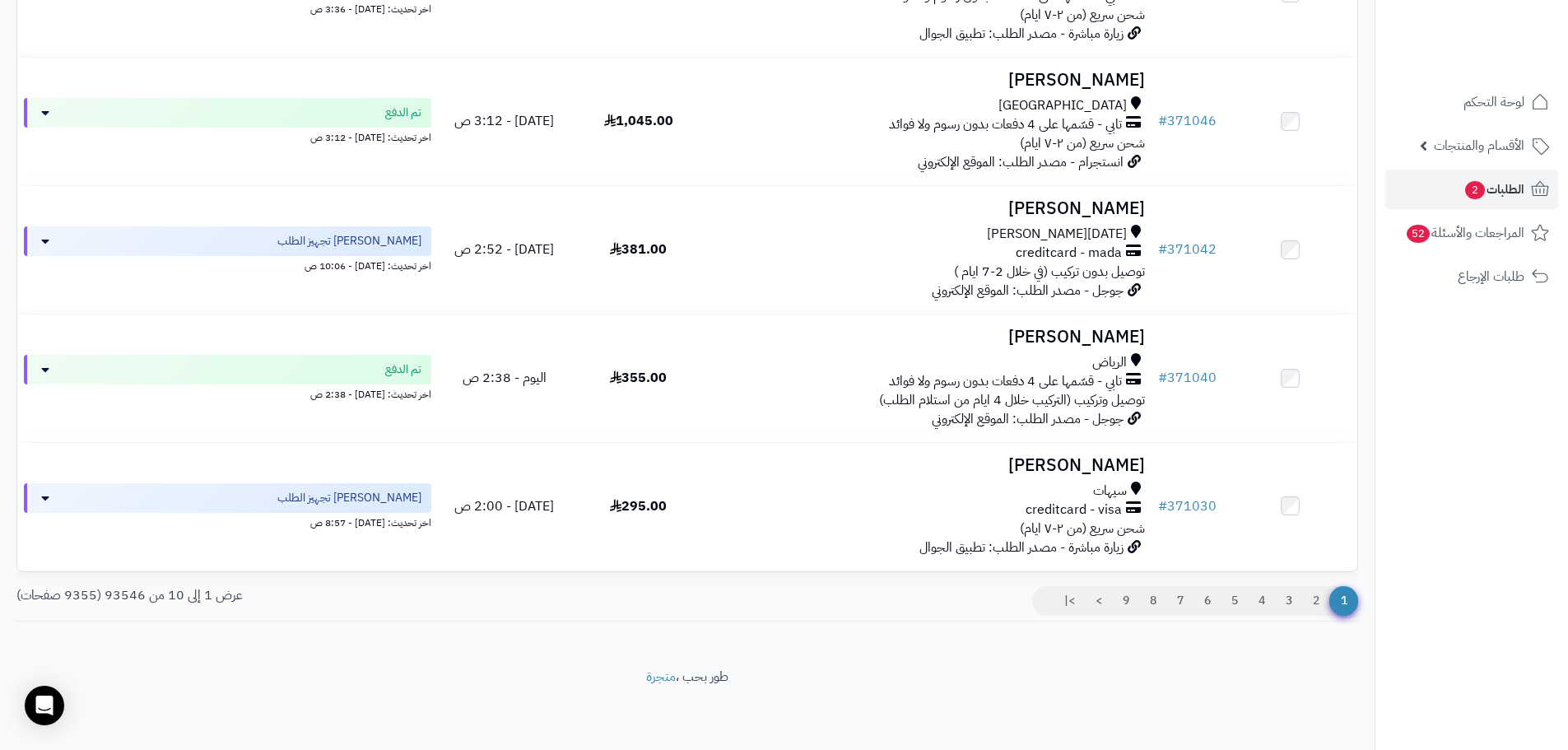
click at [1214, 686] on footer "طور بحب ، متجرة" at bounding box center [687, 709] width 1374 height 82
click at [1188, 601] on link "7" at bounding box center [1180, 602] width 28 height 30
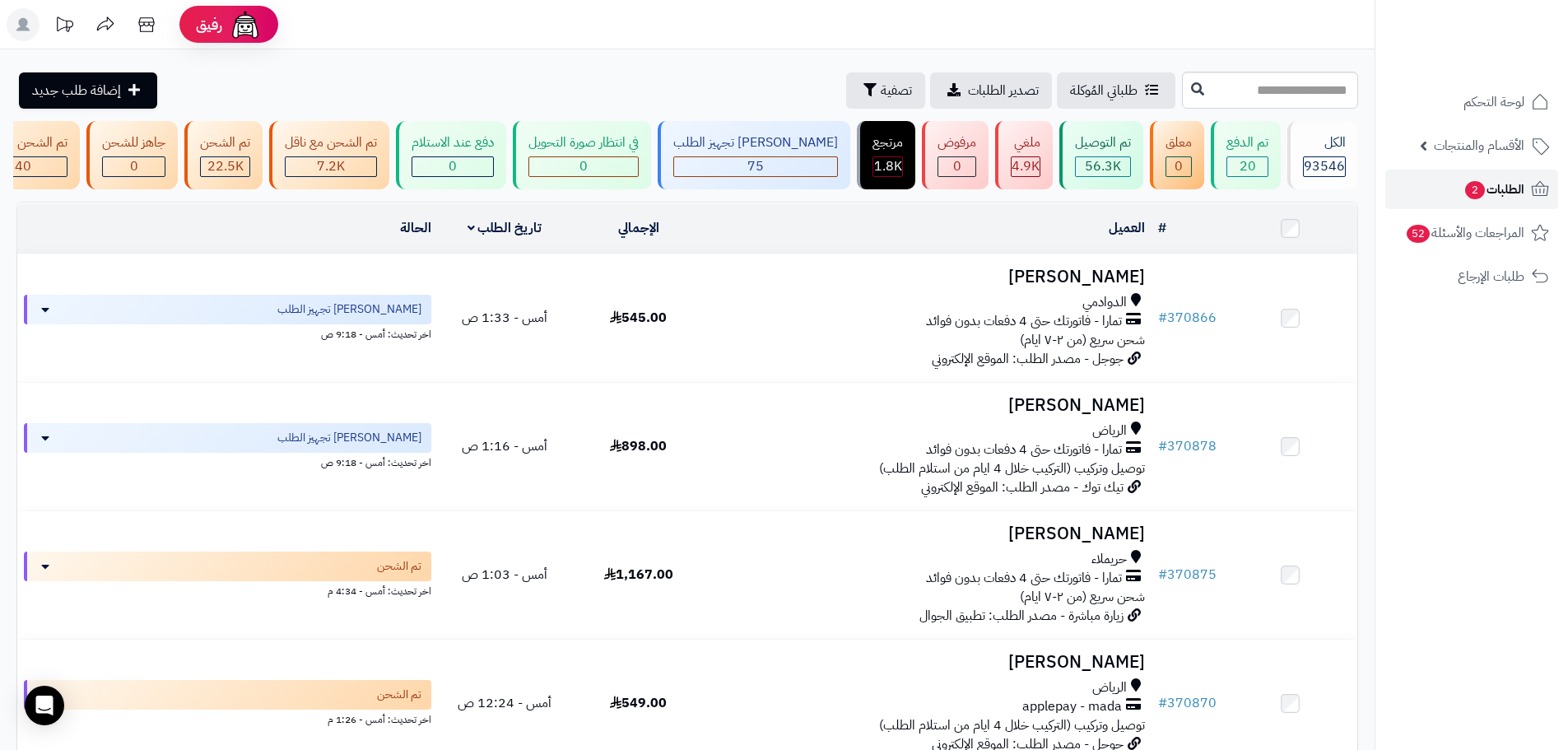
click at [1516, 179] on span "الطلبات 2" at bounding box center [1493, 189] width 61 height 23
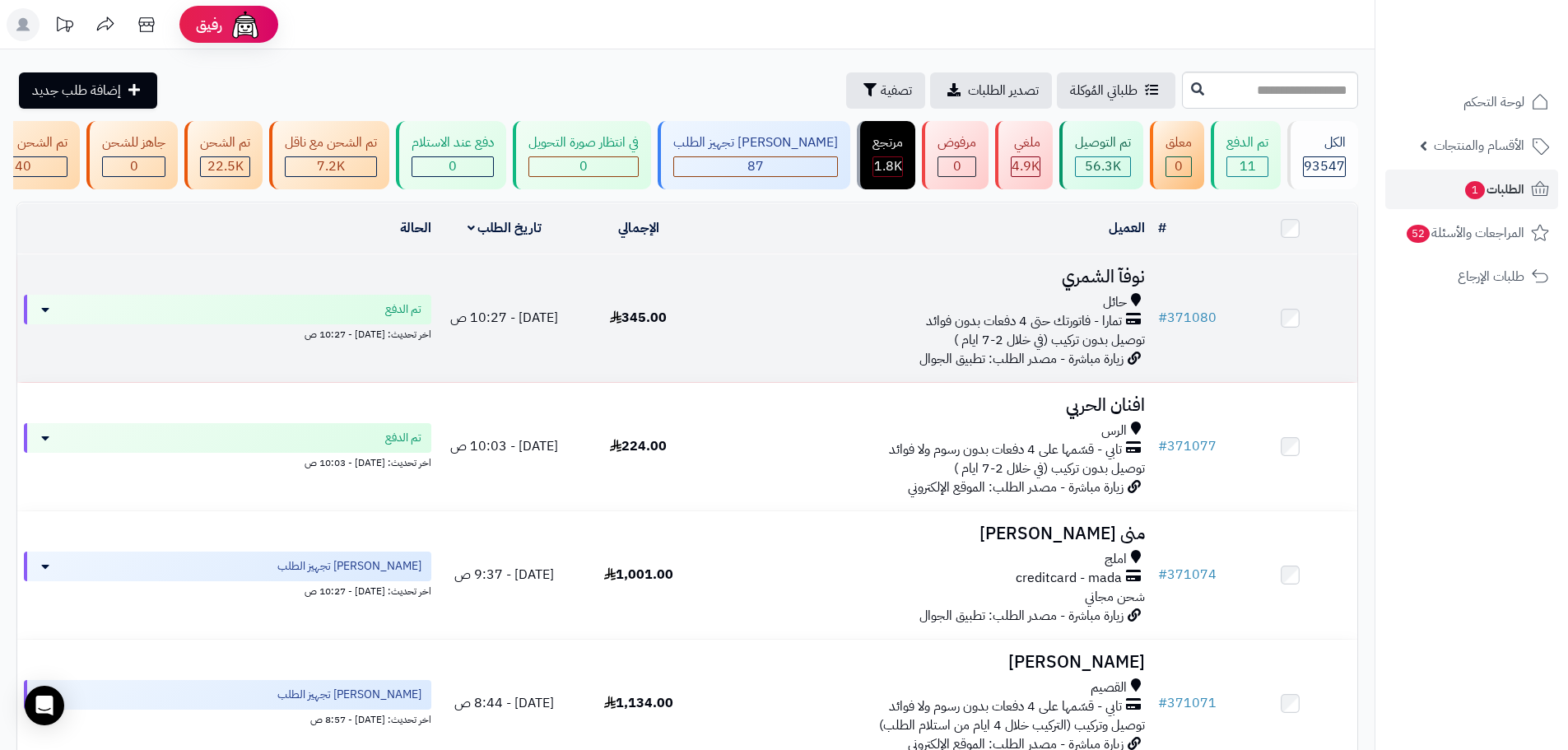
click at [935, 312] on div "حائل" at bounding box center [928, 302] width 433 height 19
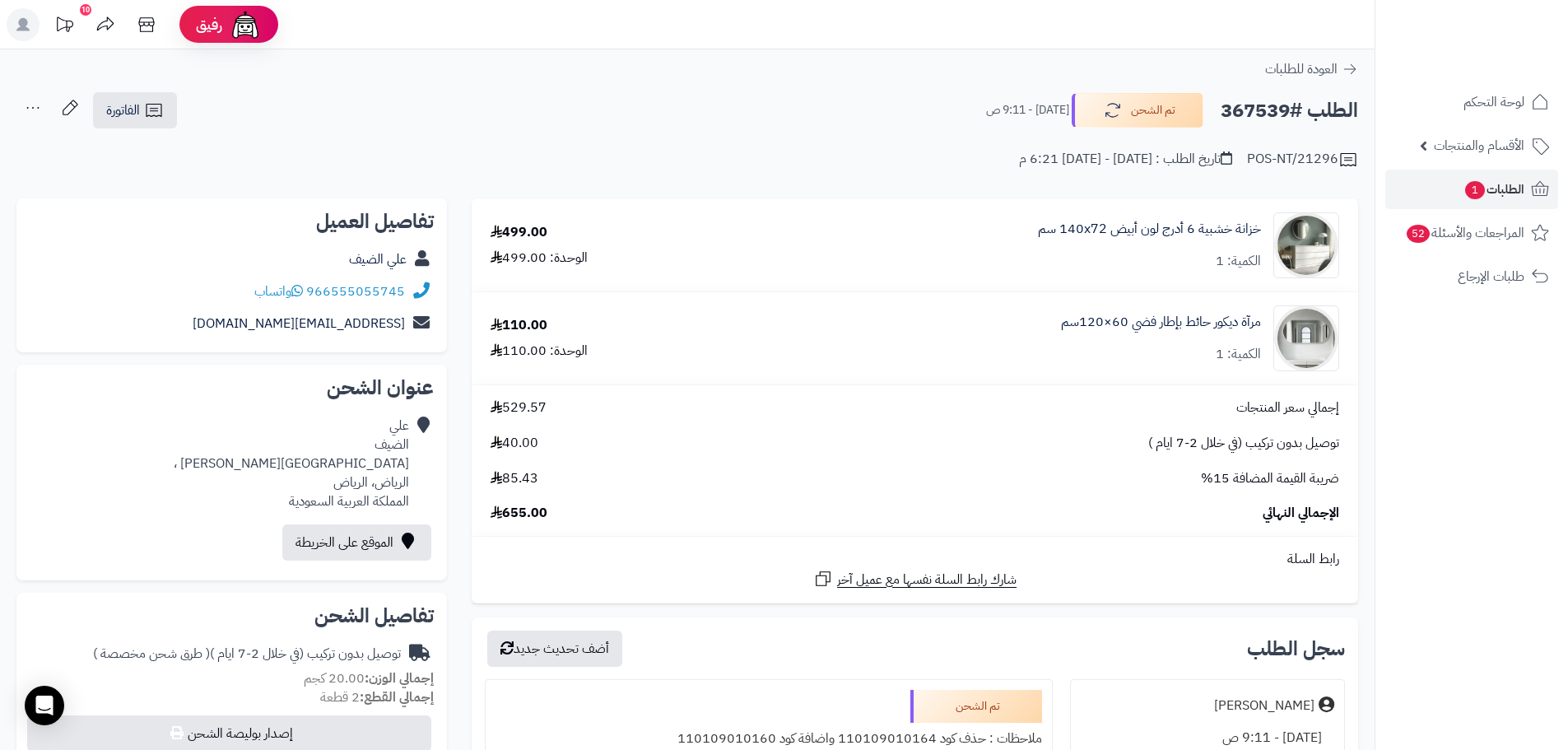
click at [1254, 109] on h2 "الطلب #367539" at bounding box center [1288, 111] width 137 height 34
copy h2 "367539"
